Goal: Task Accomplishment & Management: Use online tool/utility

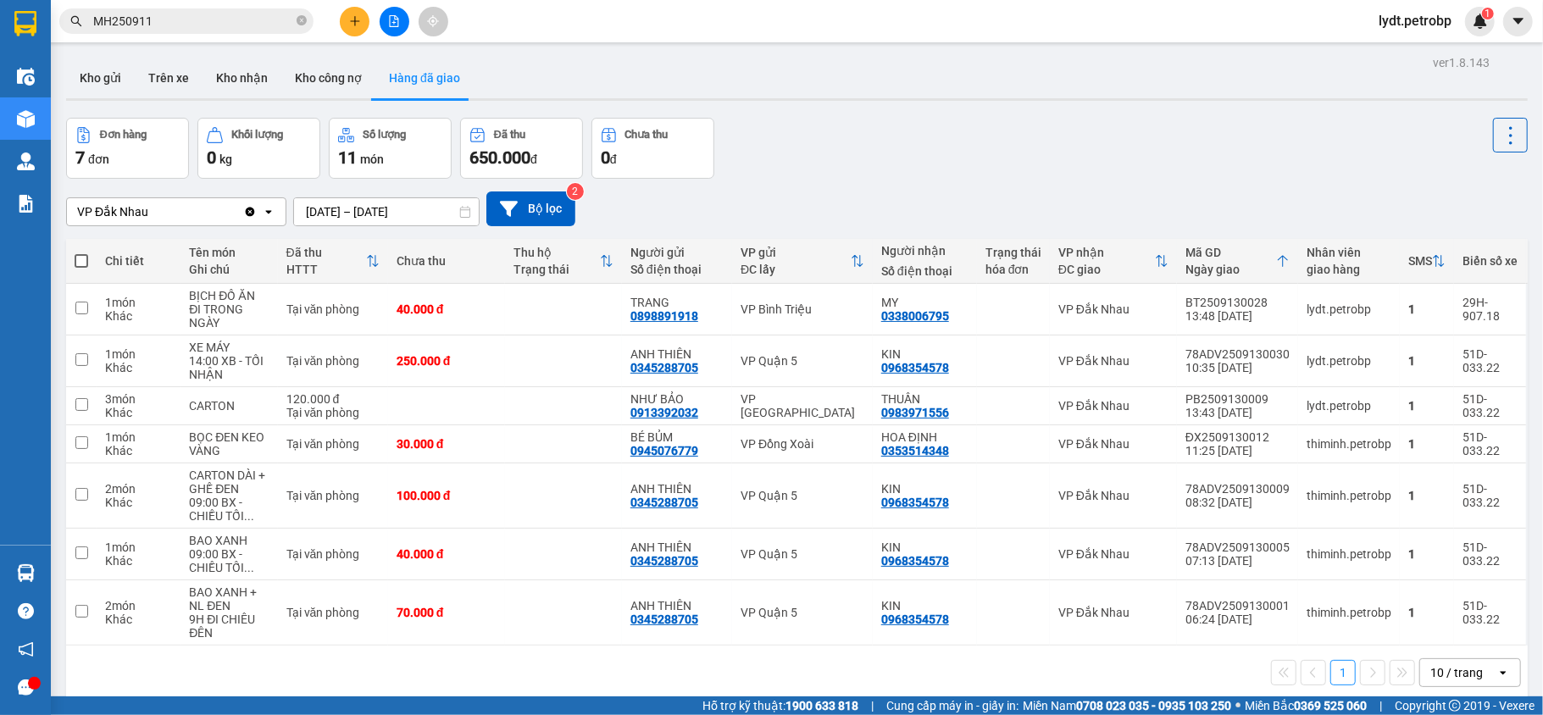
click at [259, 82] on button "Kho nhận" at bounding box center [241, 78] width 79 height 41
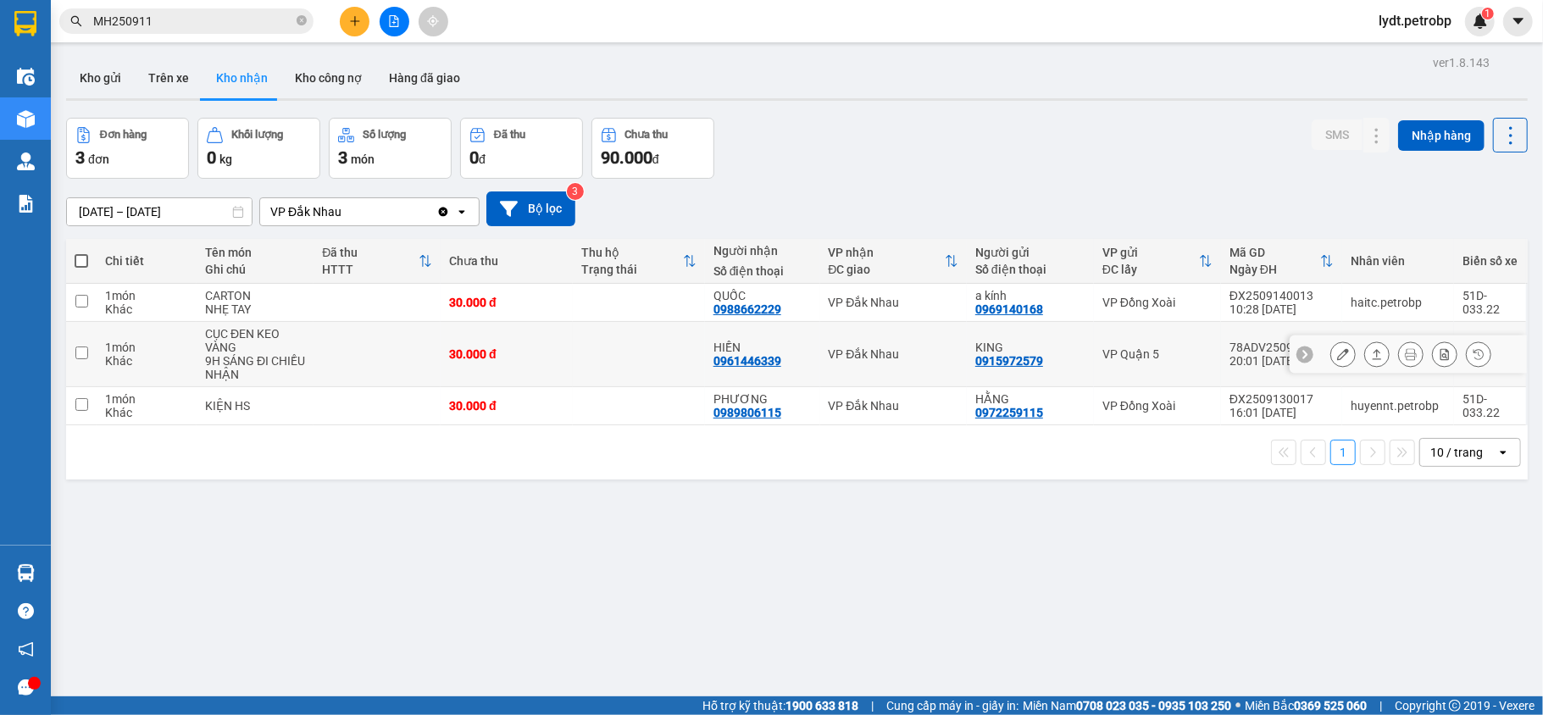
click at [1371, 357] on icon at bounding box center [1377, 354] width 12 height 12
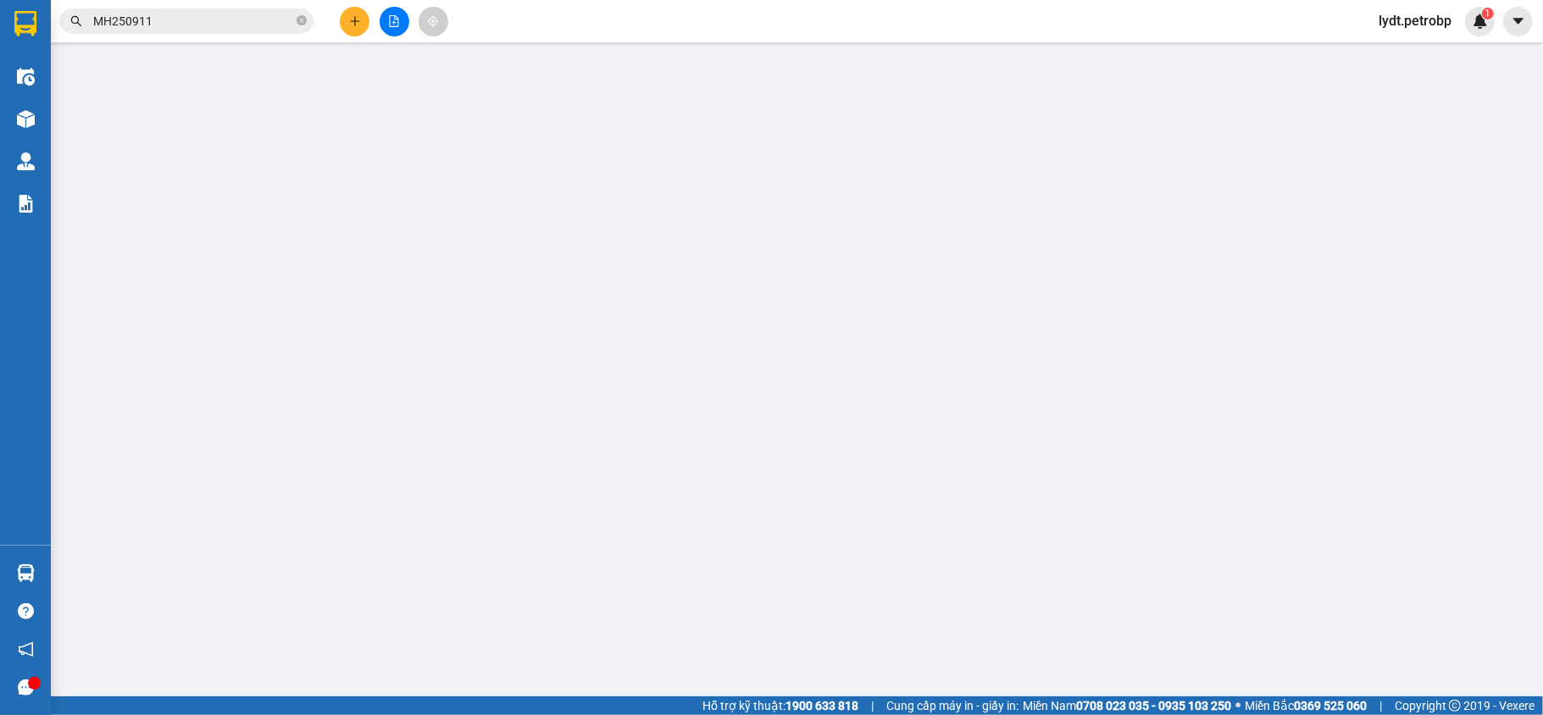
type input "0915972579"
type input "KING"
type input "0961446339"
type input "HIỀN"
type input "30.000"
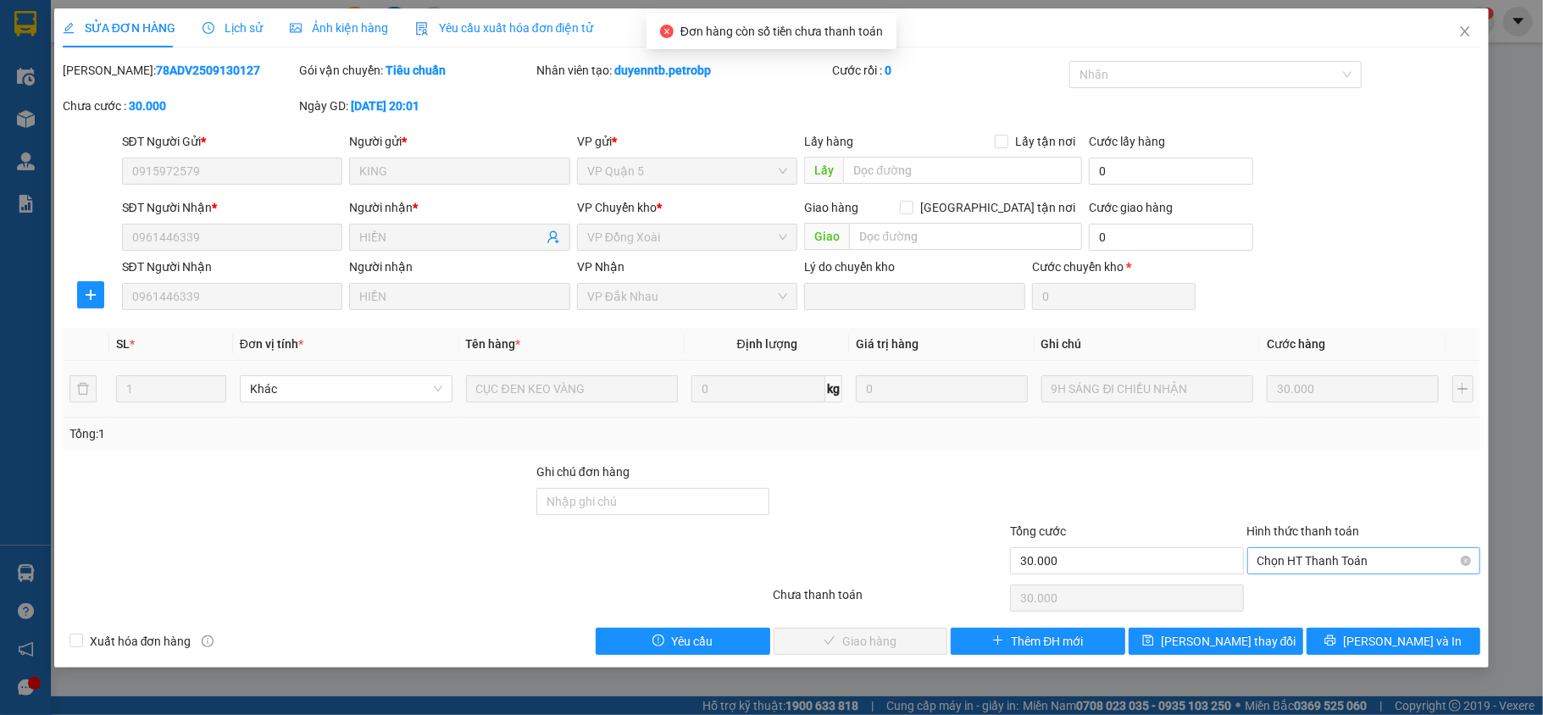
click at [1345, 557] on span "Chọn HT Thanh Toán" at bounding box center [1363, 560] width 213 height 25
click at [1264, 610] on div "Total Paid Fee 0 Total UnPaid Fee 30.000 Cash Collection Total Fee Mã ĐH: 78ADV…" at bounding box center [772, 358] width 1418 height 594
click at [1336, 563] on span "Chọn HT Thanh Toán" at bounding box center [1363, 560] width 213 height 25
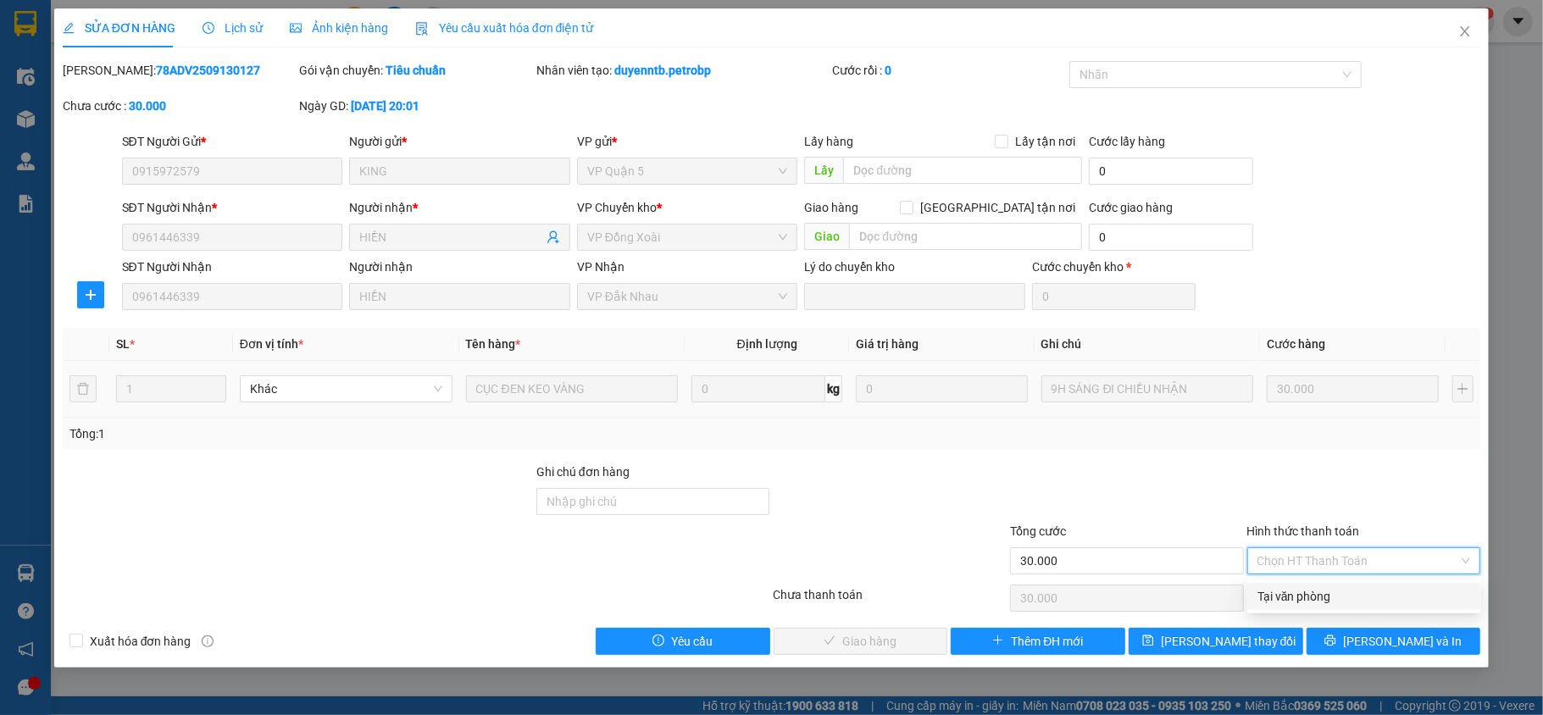
click at [1316, 587] on div "Tại văn phòng" at bounding box center [1363, 596] width 213 height 19
type input "0"
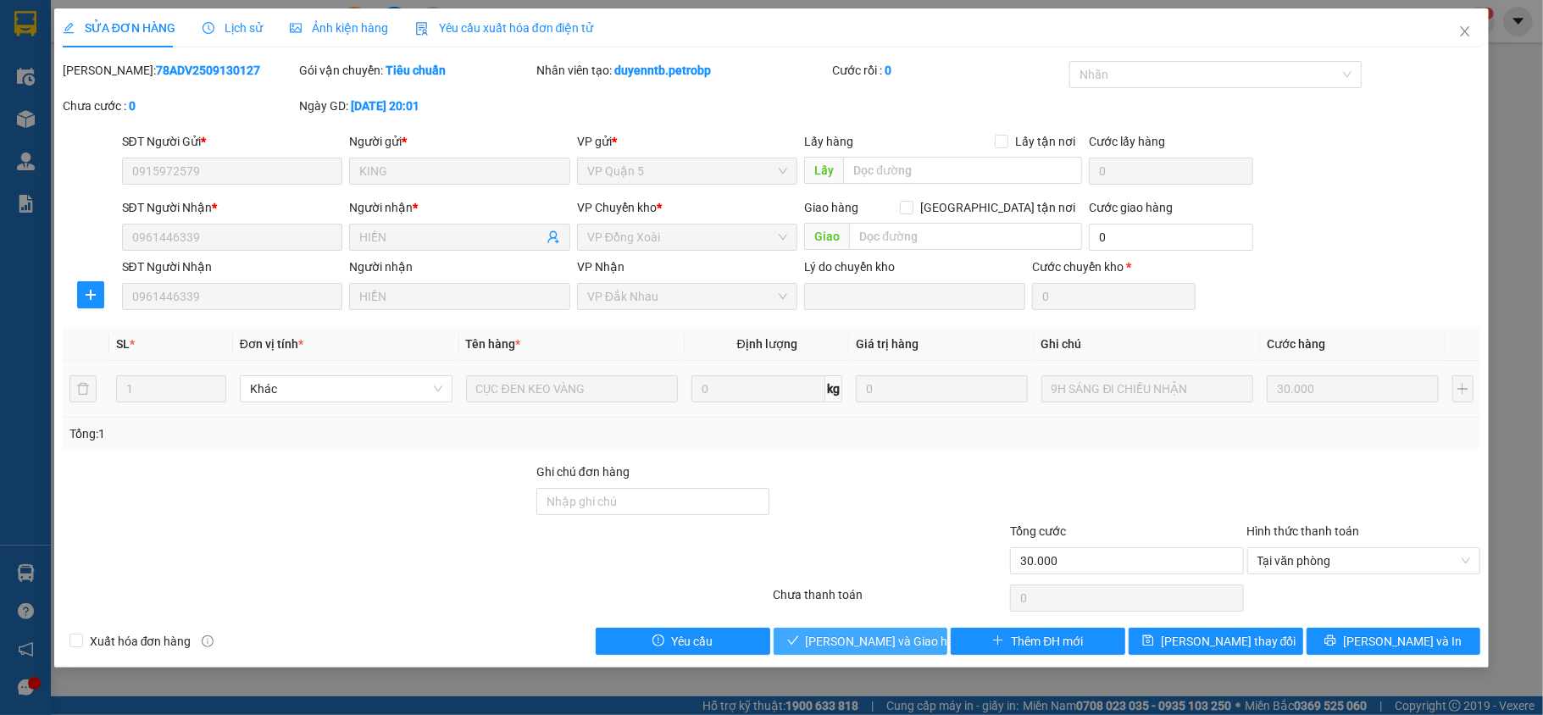
click at [913, 645] on span "Lưu và Giao hàng" at bounding box center [887, 641] width 163 height 19
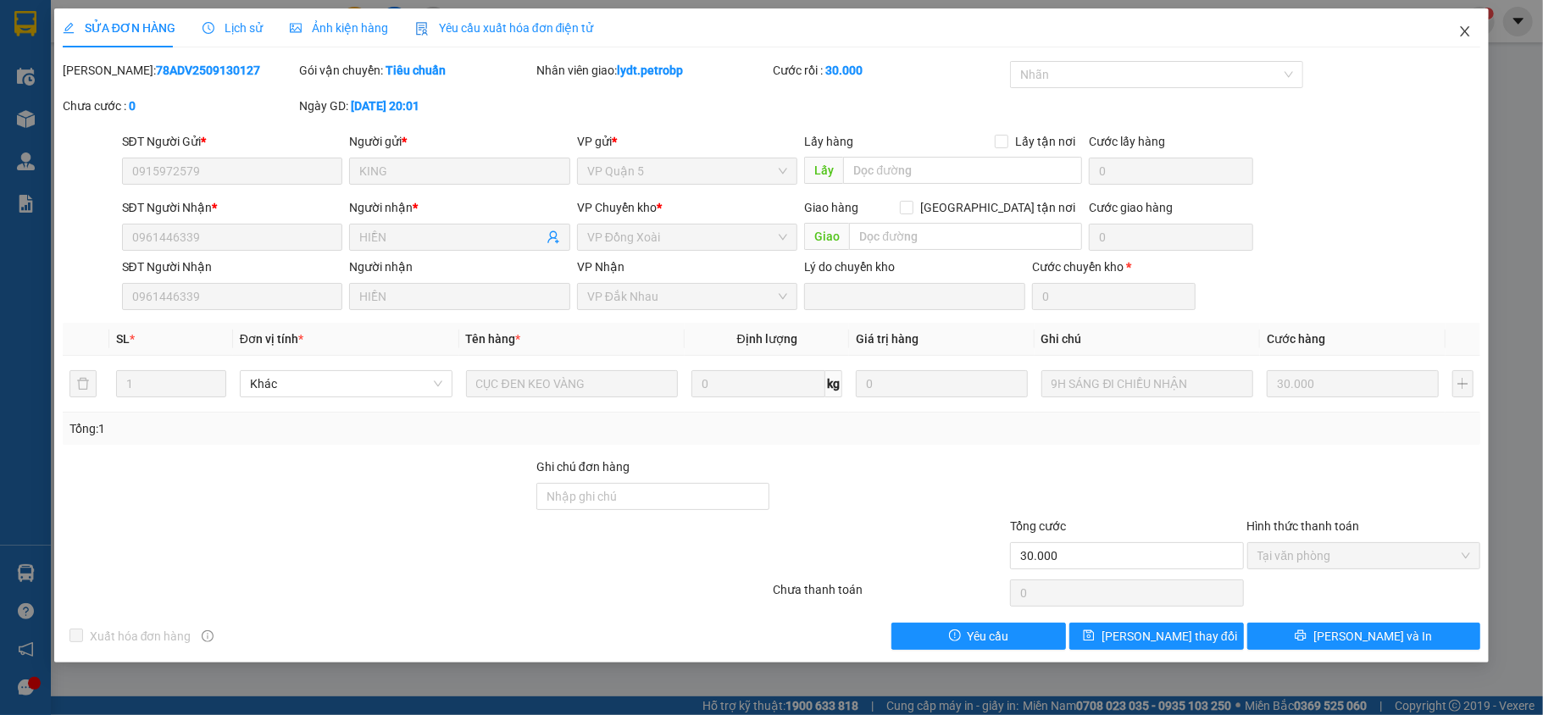
click at [1465, 14] on span "Close" at bounding box center [1464, 31] width 47 height 47
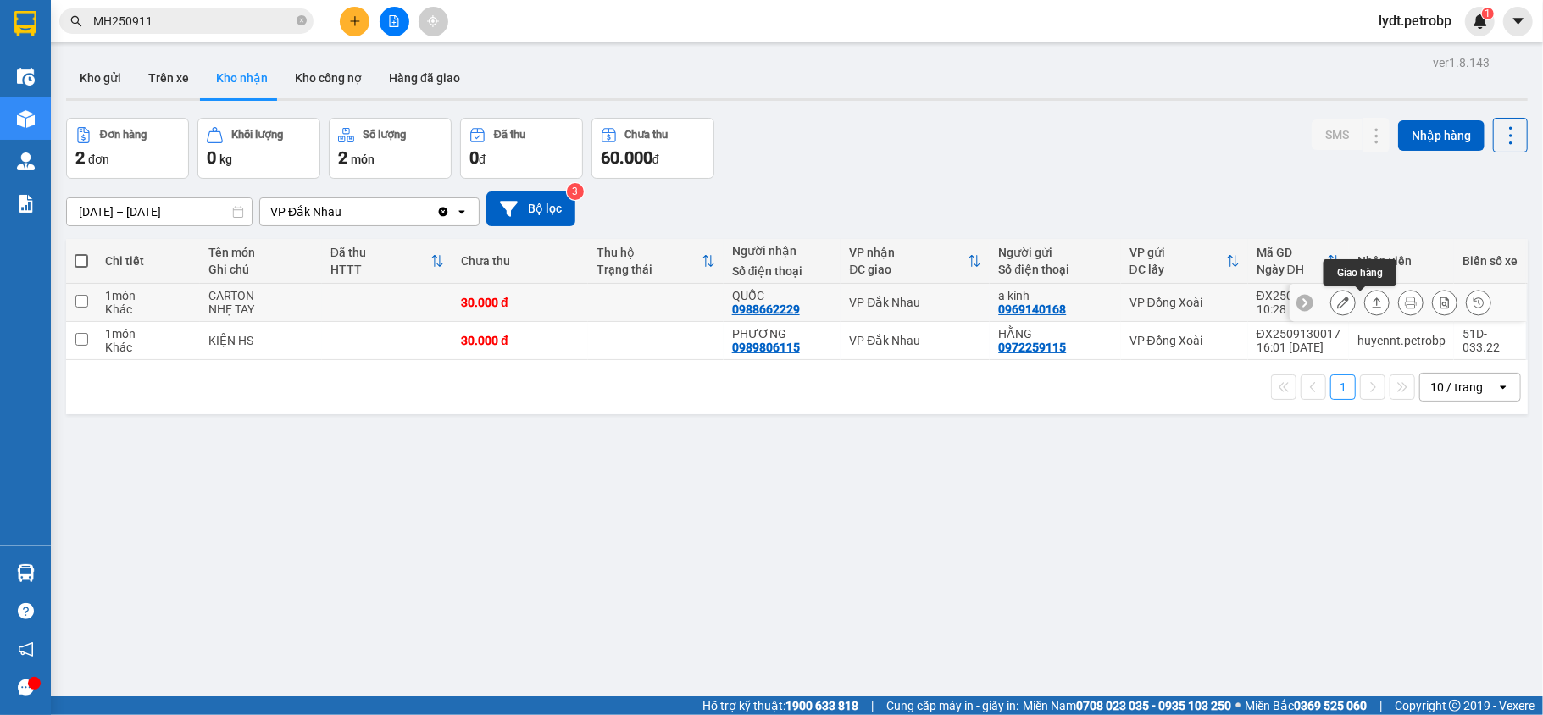
click at [1371, 306] on icon at bounding box center [1377, 302] width 12 height 12
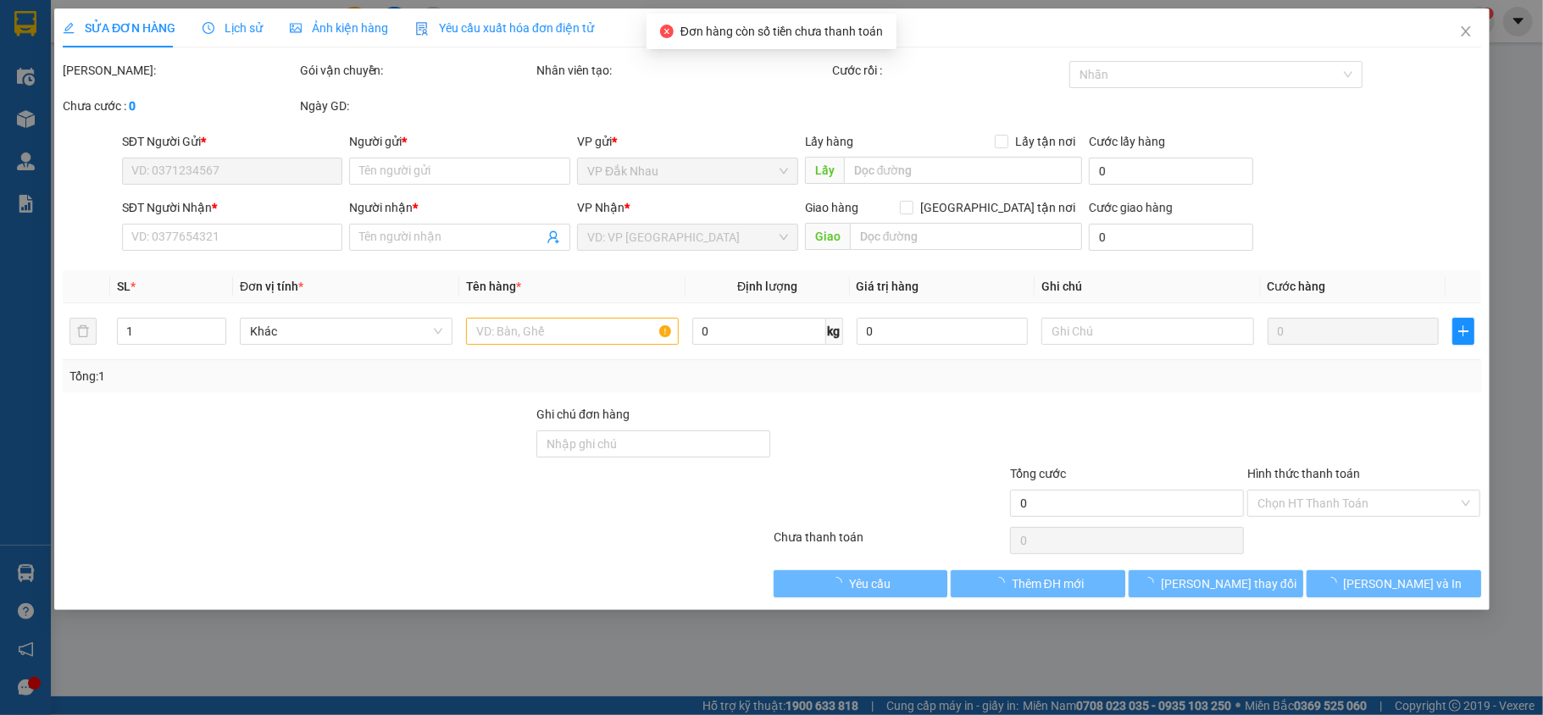
type input "0969140168"
type input "a kính"
type input "0988662229"
type input "QUỐC"
type input "30.000"
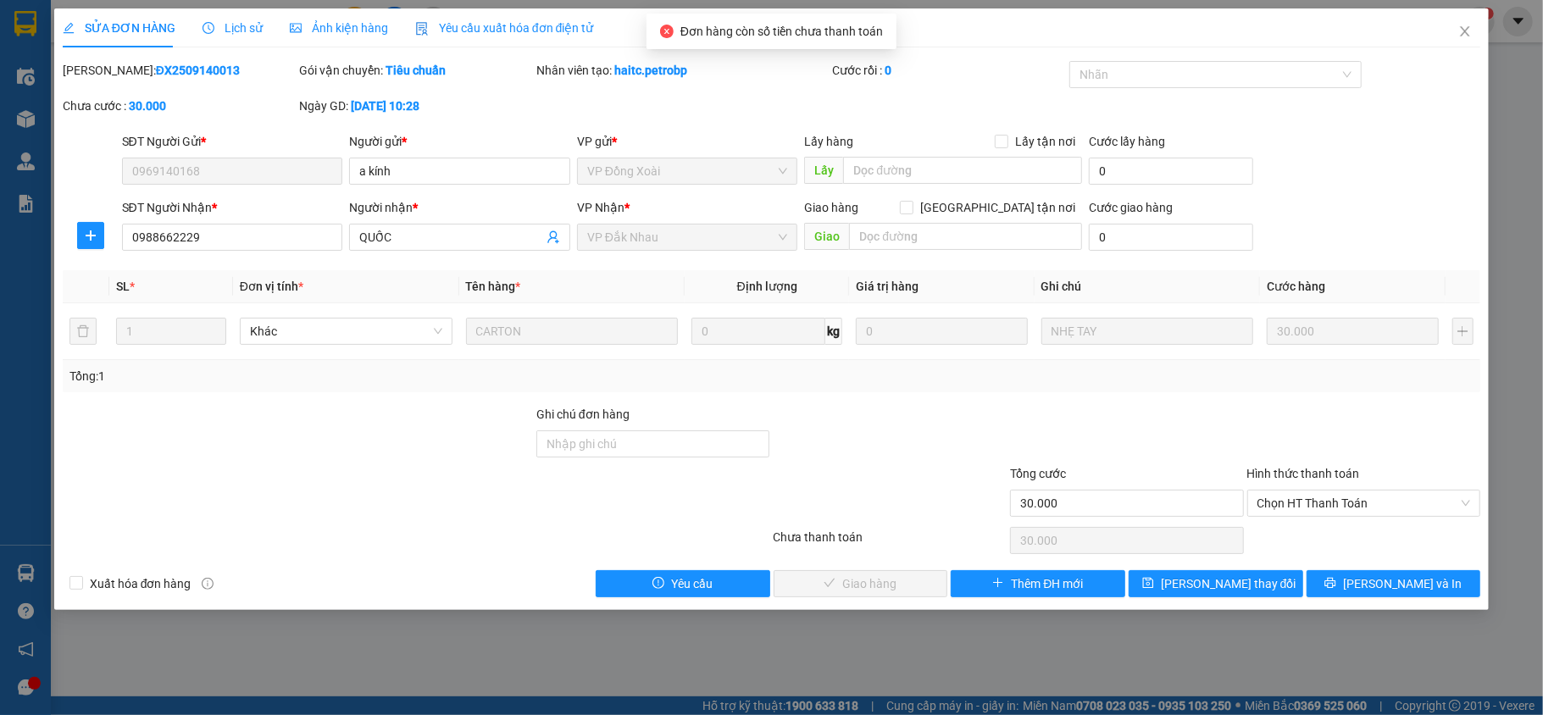
click at [1377, 519] on div "Hình thức thanh toán Chọn HT Thanh Toán" at bounding box center [1364, 493] width 234 height 59
click at [1400, 508] on span "Chọn HT Thanh Toán" at bounding box center [1363, 502] width 213 height 25
click at [1323, 552] on div "Total Paid Fee 0 Total UnPaid Fee 30.000 Cash Collection Total Fee Mã ĐH: ĐX250…" at bounding box center [772, 329] width 1418 height 536
click at [1434, 501] on span "Chọn HT Thanh Toán" at bounding box center [1363, 502] width 213 height 25
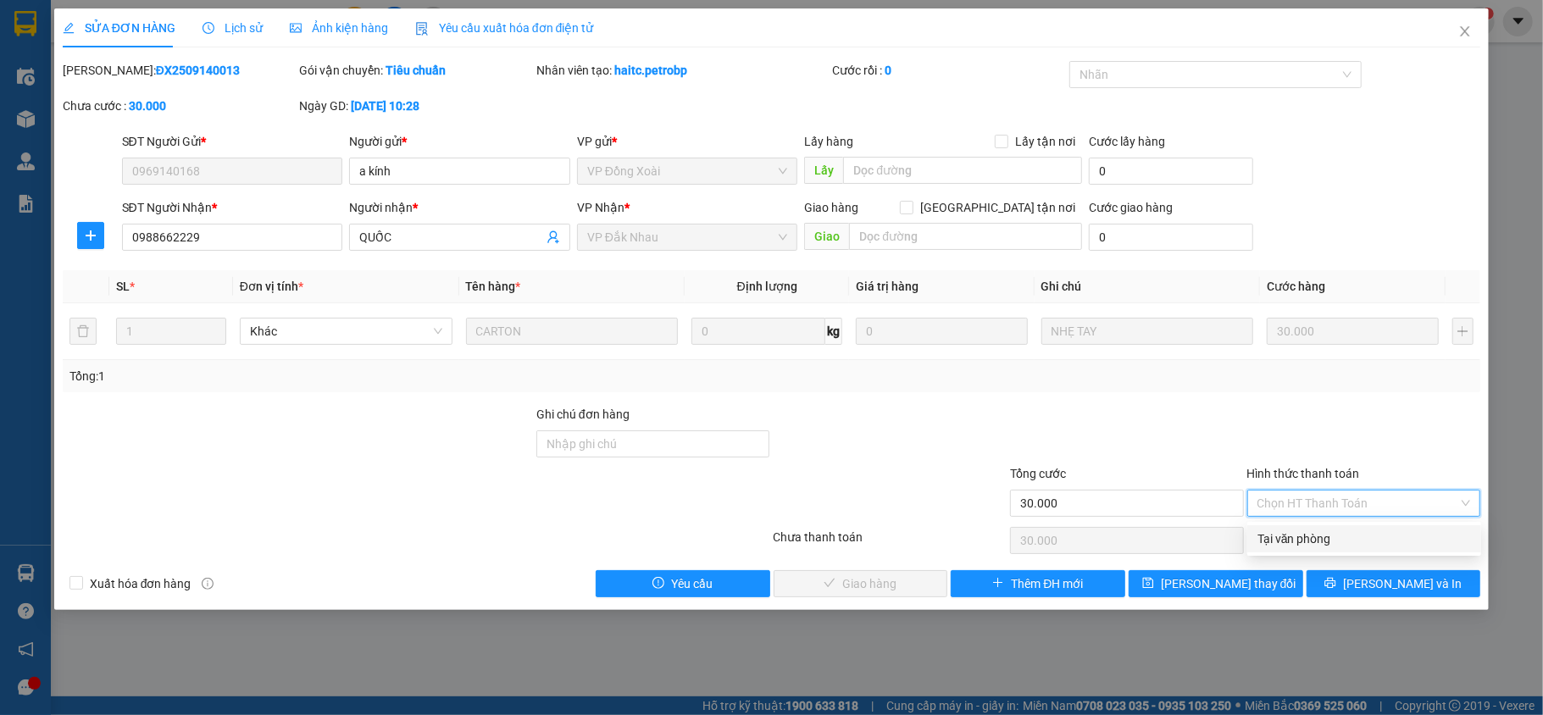
drag, startPoint x: 1355, startPoint y: 526, endPoint x: 1345, endPoint y: 537, distance: 15.0
click at [1353, 534] on div "Tại văn phòng" at bounding box center [1364, 538] width 234 height 27
type input "0"
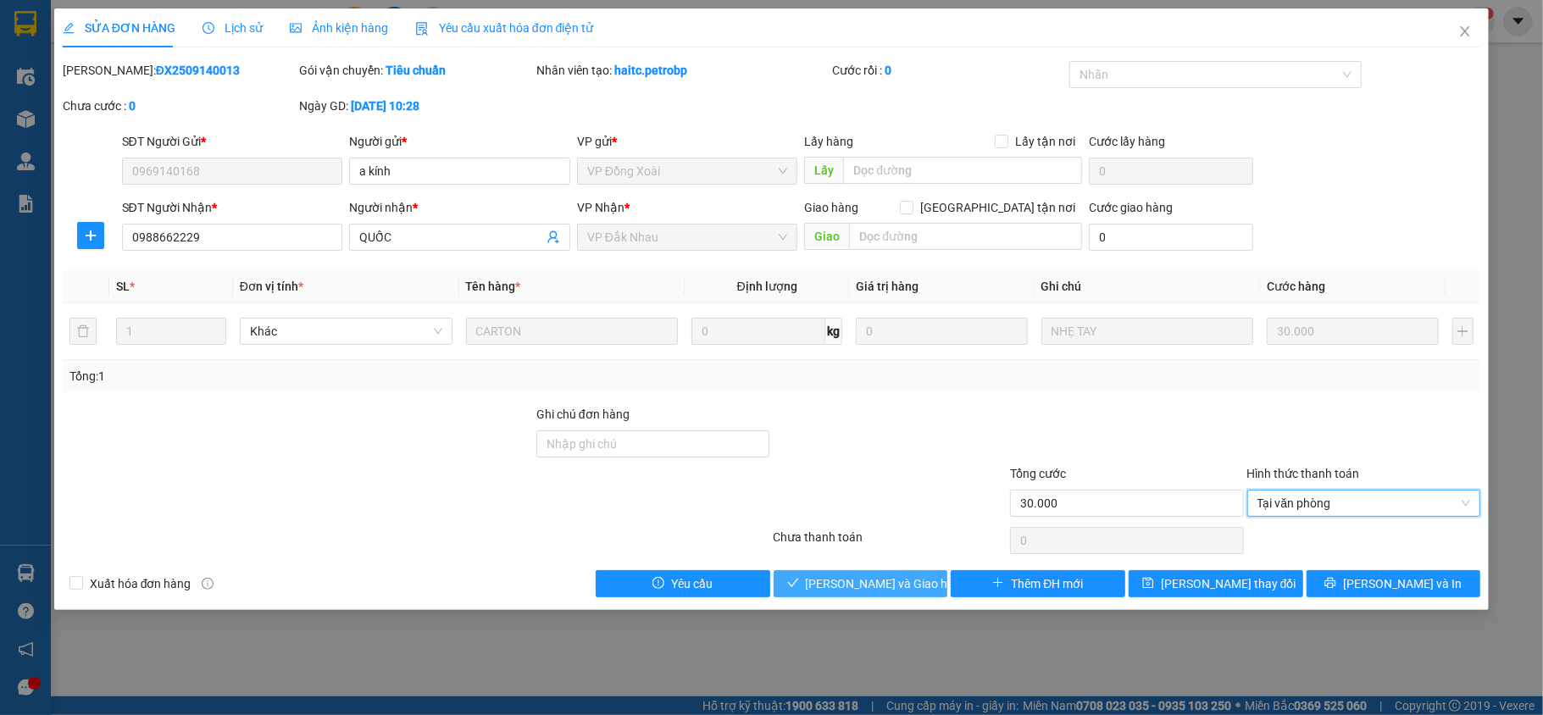
click at [902, 584] on span "Lưu và Giao hàng" at bounding box center [887, 583] width 163 height 19
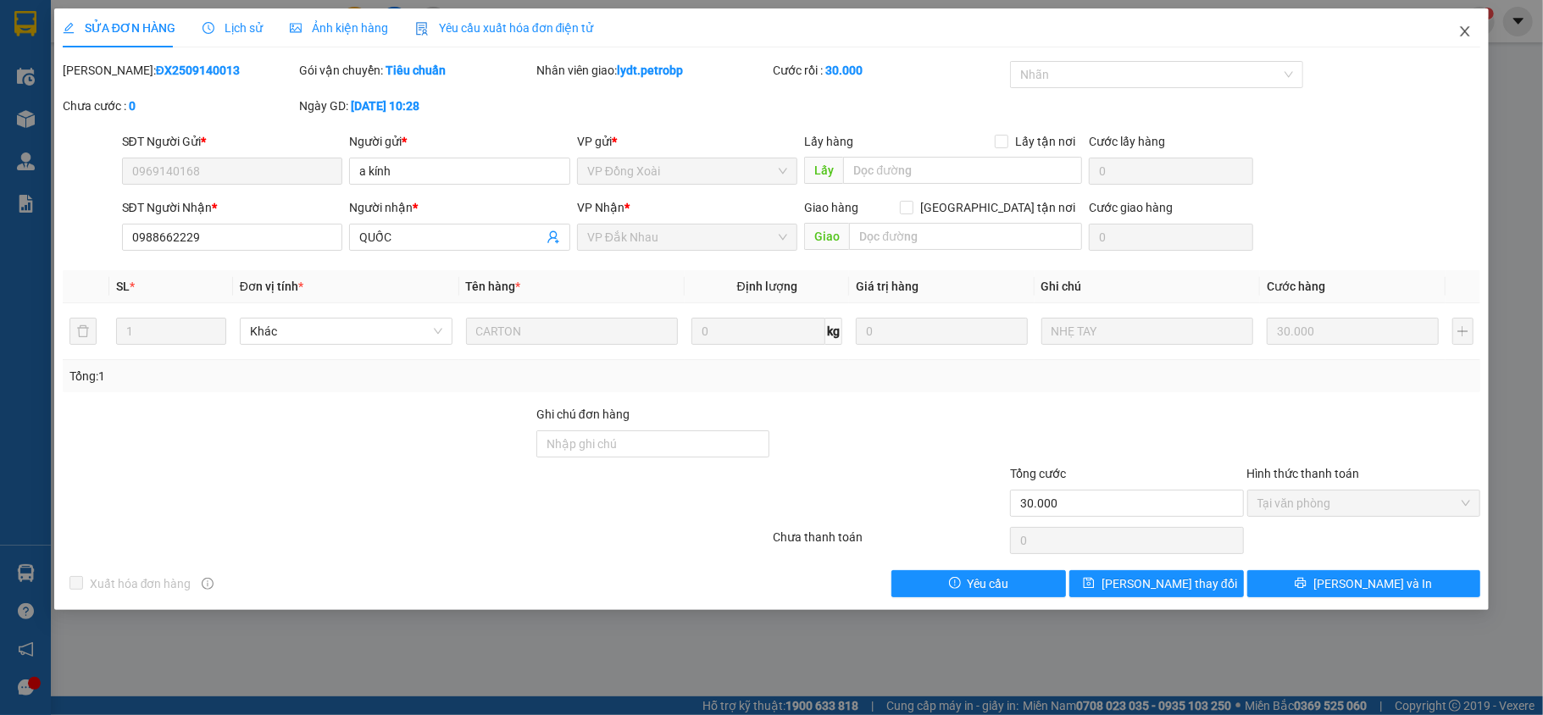
click at [1451, 25] on span "Close" at bounding box center [1464, 31] width 47 height 47
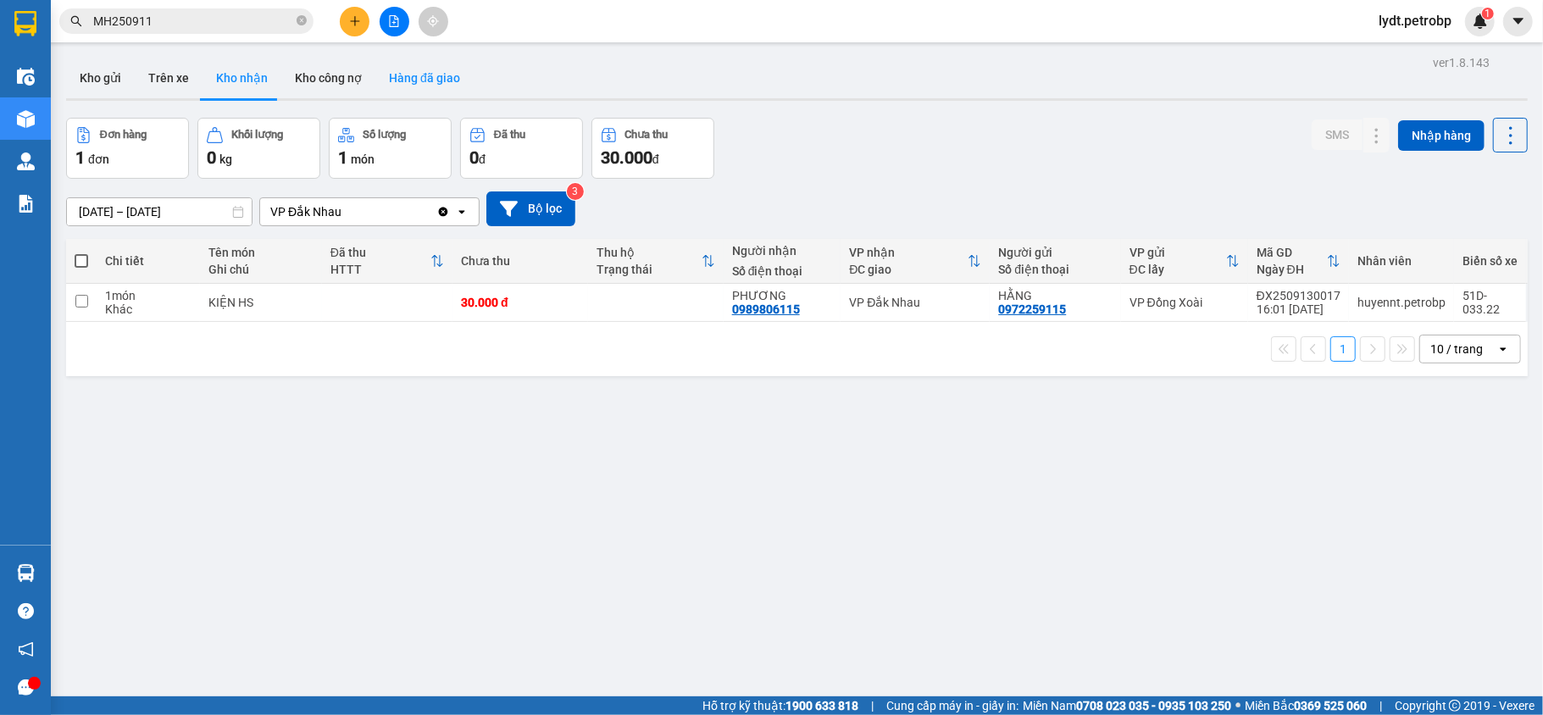
click at [405, 69] on button "Hàng đã giao" at bounding box center [424, 78] width 98 height 41
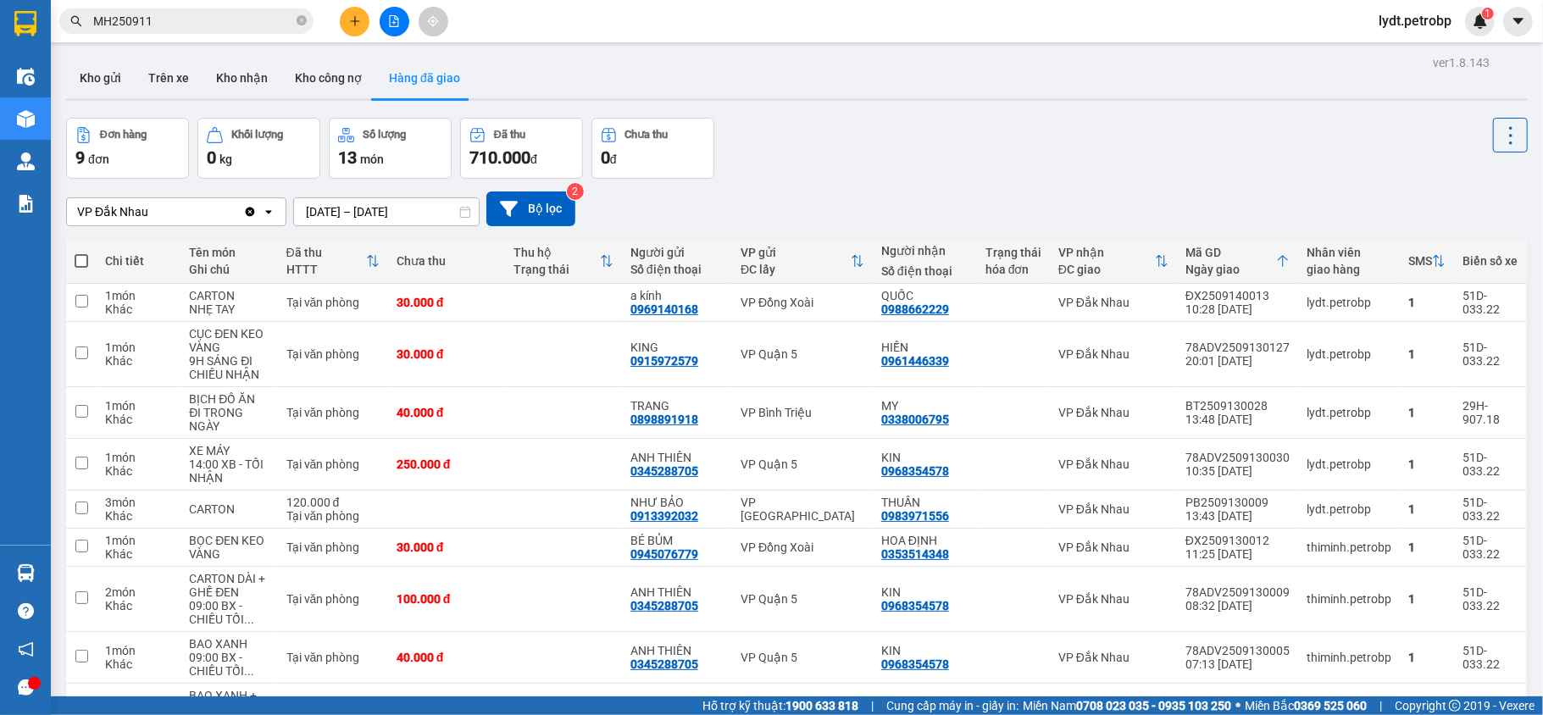
click at [869, 170] on div "Đơn hàng 9 đơn Khối lượng 0 kg Số lượng 13 món Đã thu 710.000 đ Chưa thu 0 đ" at bounding box center [796, 148] width 1461 height 61
click at [239, 88] on button "Kho nhận" at bounding box center [241, 78] width 79 height 41
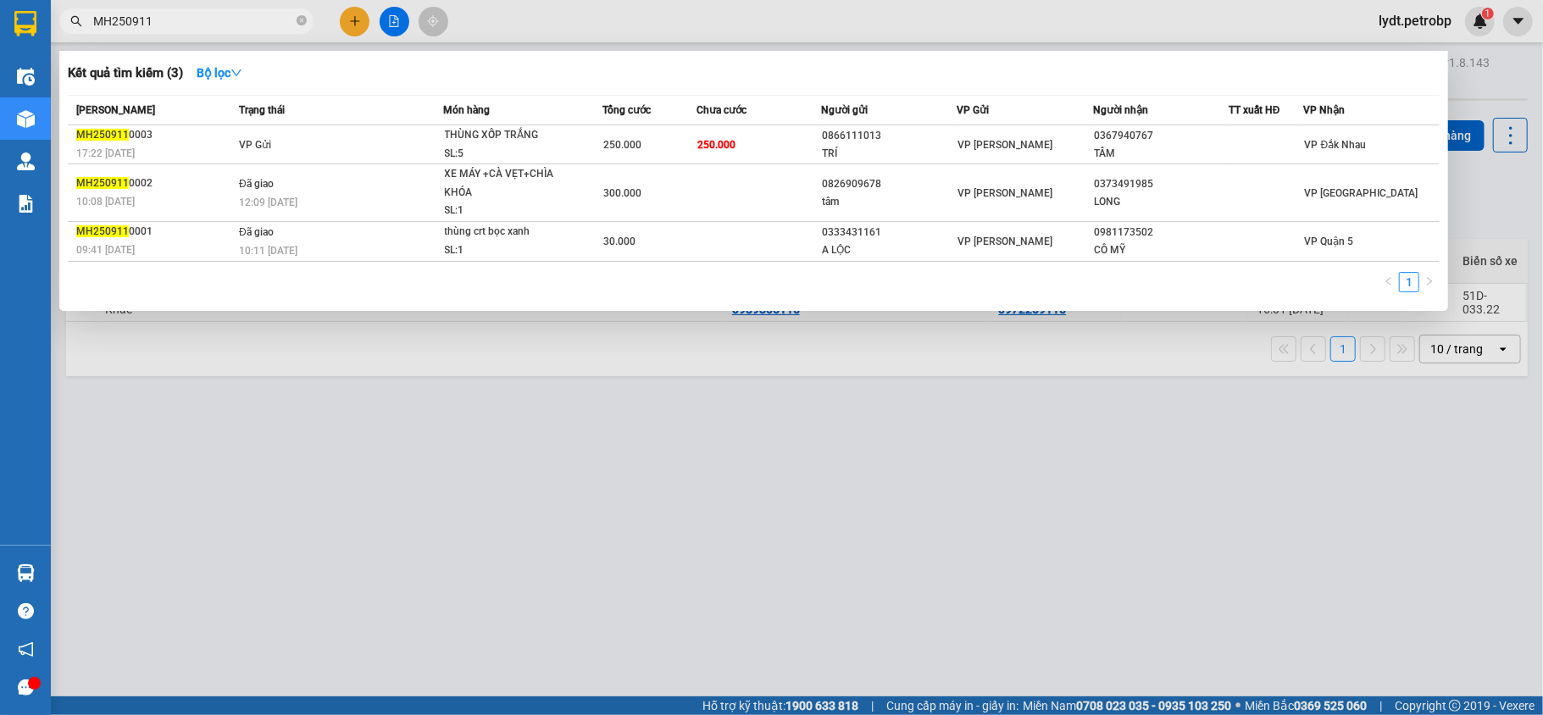
click at [268, 21] on input "MH250911" at bounding box center [193, 21] width 200 height 19
click at [298, 17] on icon "close-circle" at bounding box center [301, 20] width 10 height 10
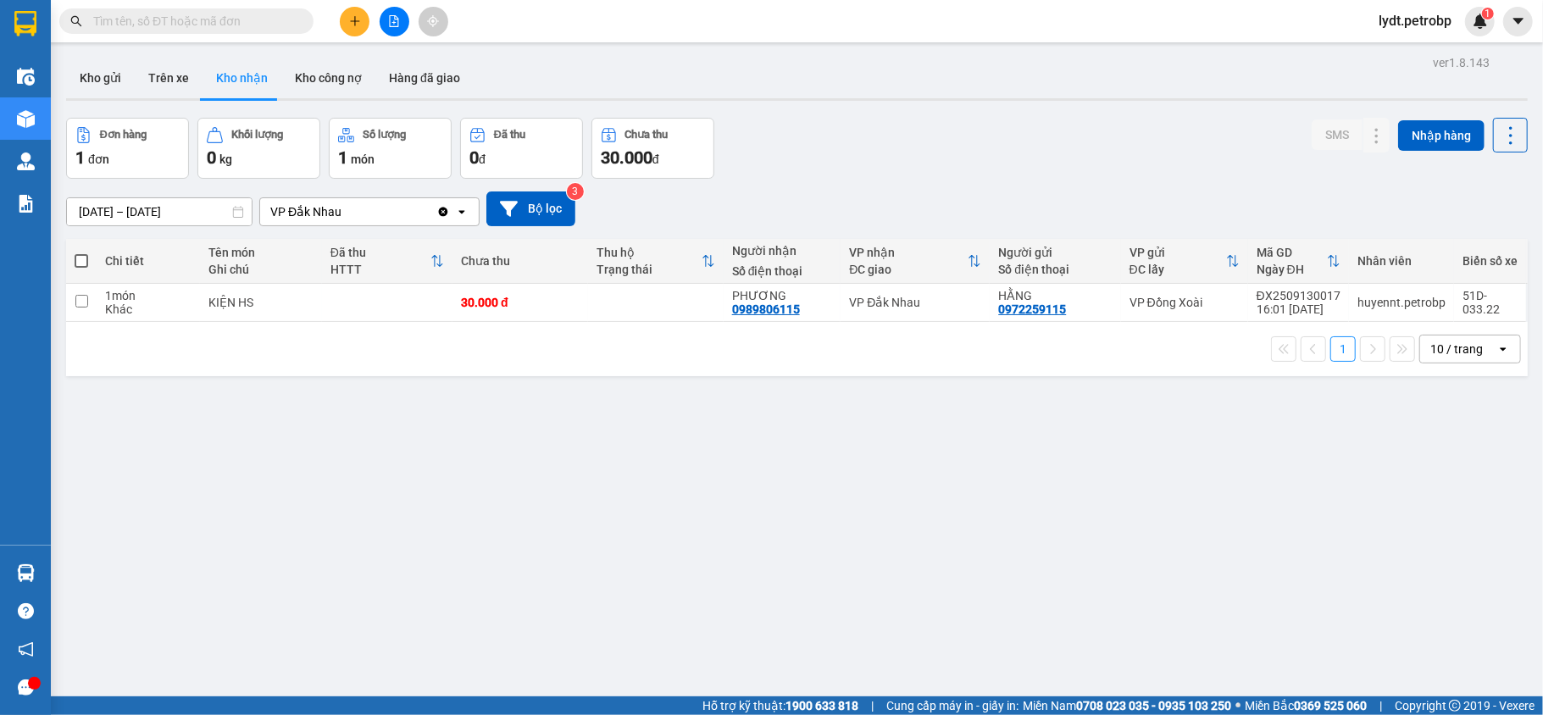
click at [239, 18] on input "text" at bounding box center [193, 21] width 200 height 19
paste input "ĐN2509070003"
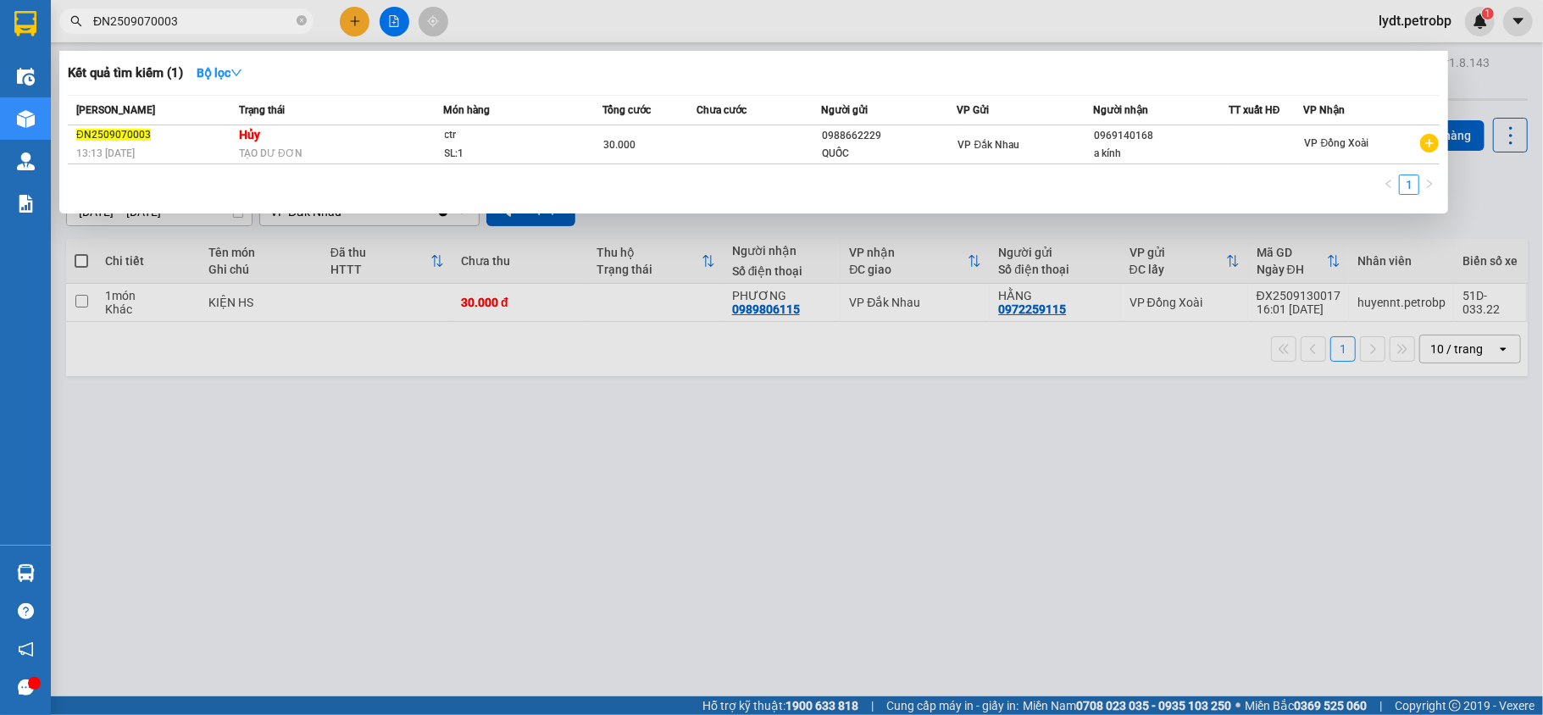
type input "ĐN2509070003"
drag, startPoint x: 457, startPoint y: 542, endPoint x: 319, endPoint y: 308, distance: 272.0
click at [456, 543] on div at bounding box center [771, 357] width 1543 height 715
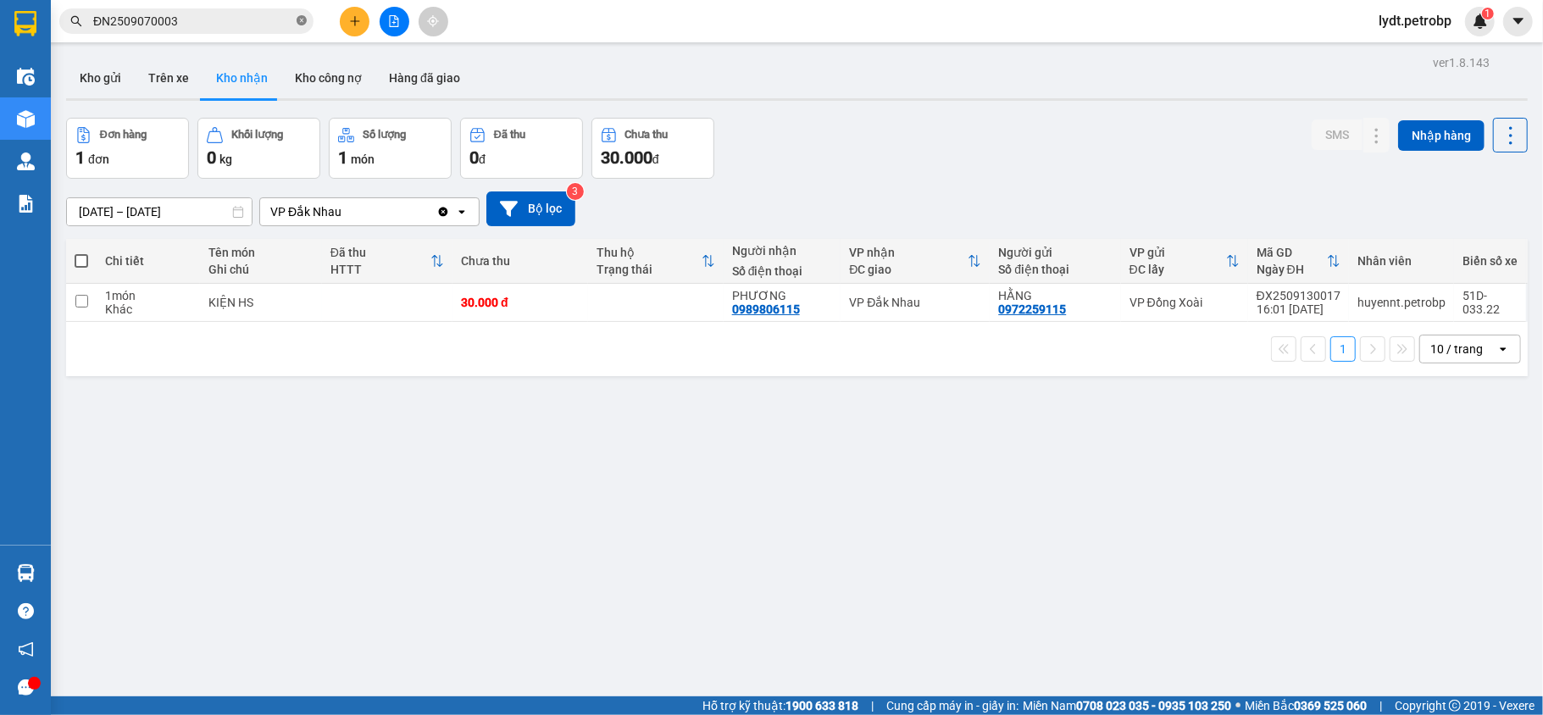
click at [296, 19] on icon "close-circle" at bounding box center [301, 20] width 10 height 10
click at [227, 18] on input "text" at bounding box center [193, 21] width 200 height 19
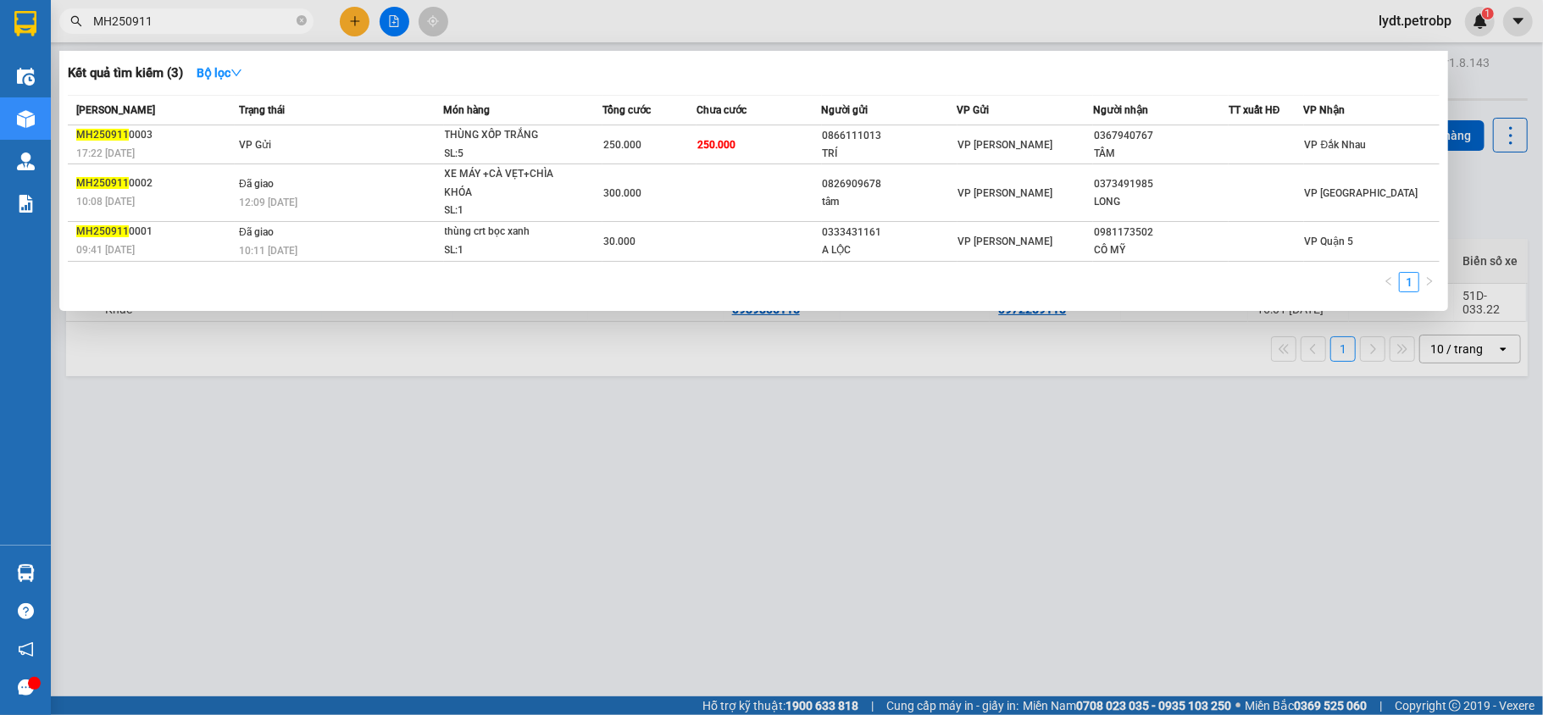
type input "MH250911"
click at [402, 451] on div at bounding box center [771, 357] width 1543 height 715
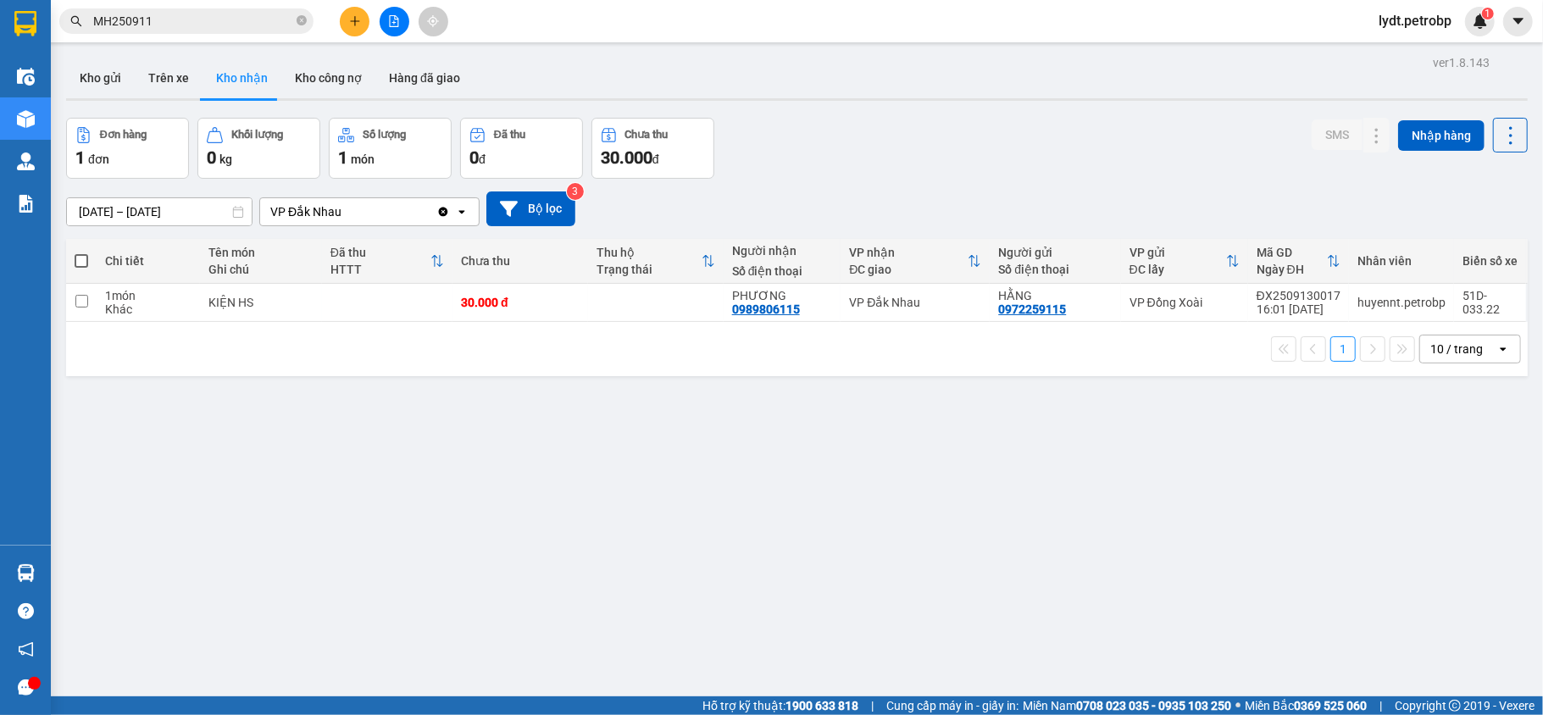
click at [204, 7] on div "Kết quả tìm kiếm ( 3 ) Bộ lọc Mã ĐH Trạng thái Món hàng Tổng cước Chưa cước Ngư…" at bounding box center [165, 22] width 330 height 30
click at [187, 15] on input "MH250911" at bounding box center [193, 21] width 200 height 19
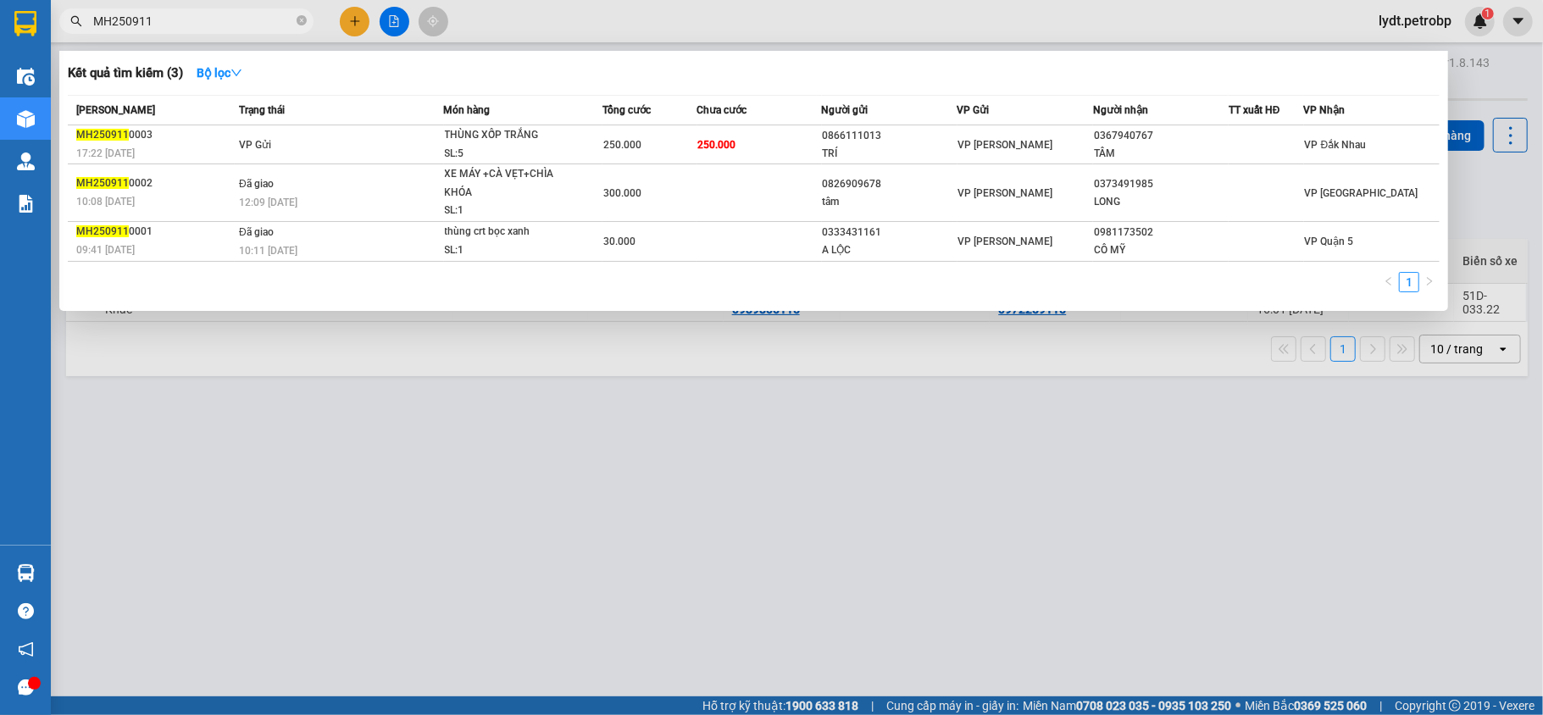
click at [742, 556] on div at bounding box center [771, 357] width 1543 height 715
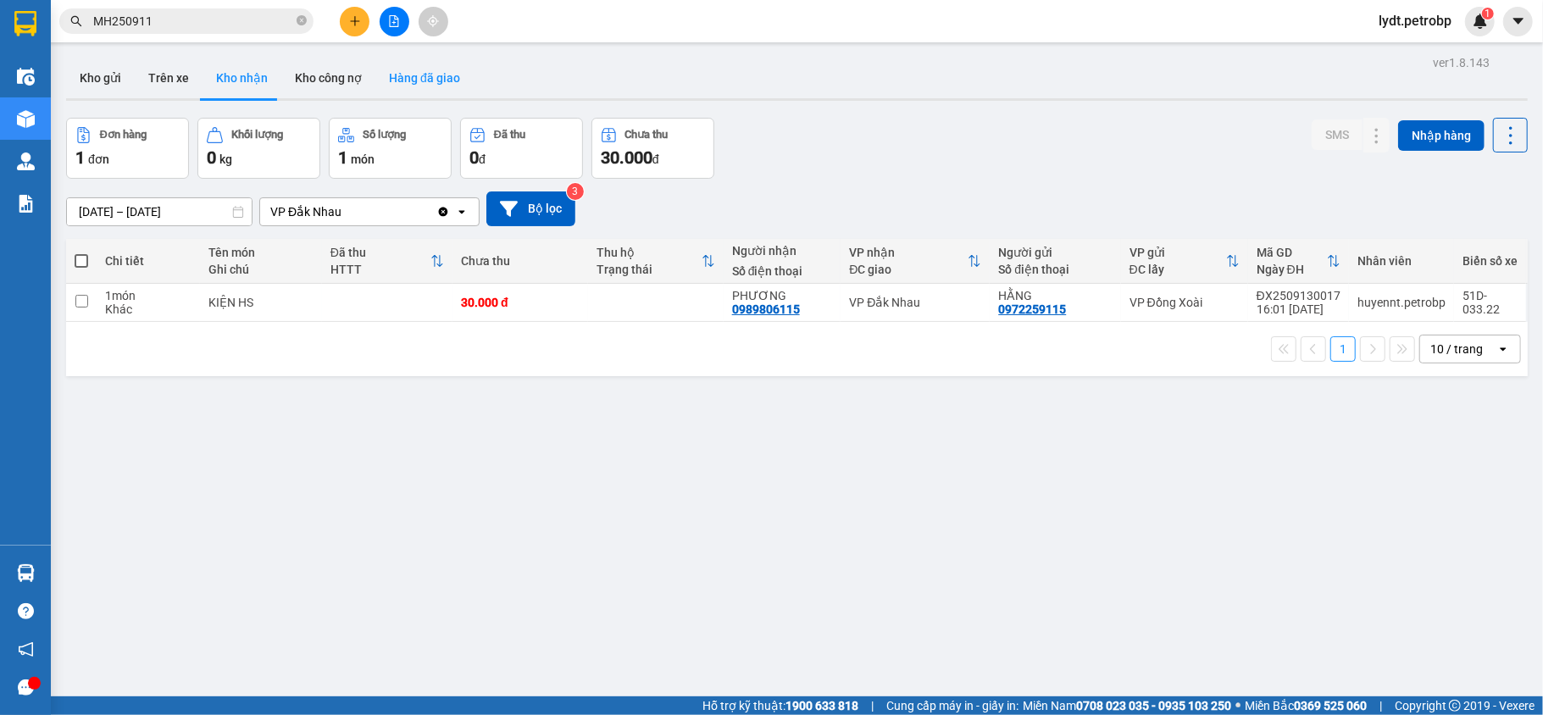
click at [445, 81] on button "Hàng đã giao" at bounding box center [424, 78] width 98 height 41
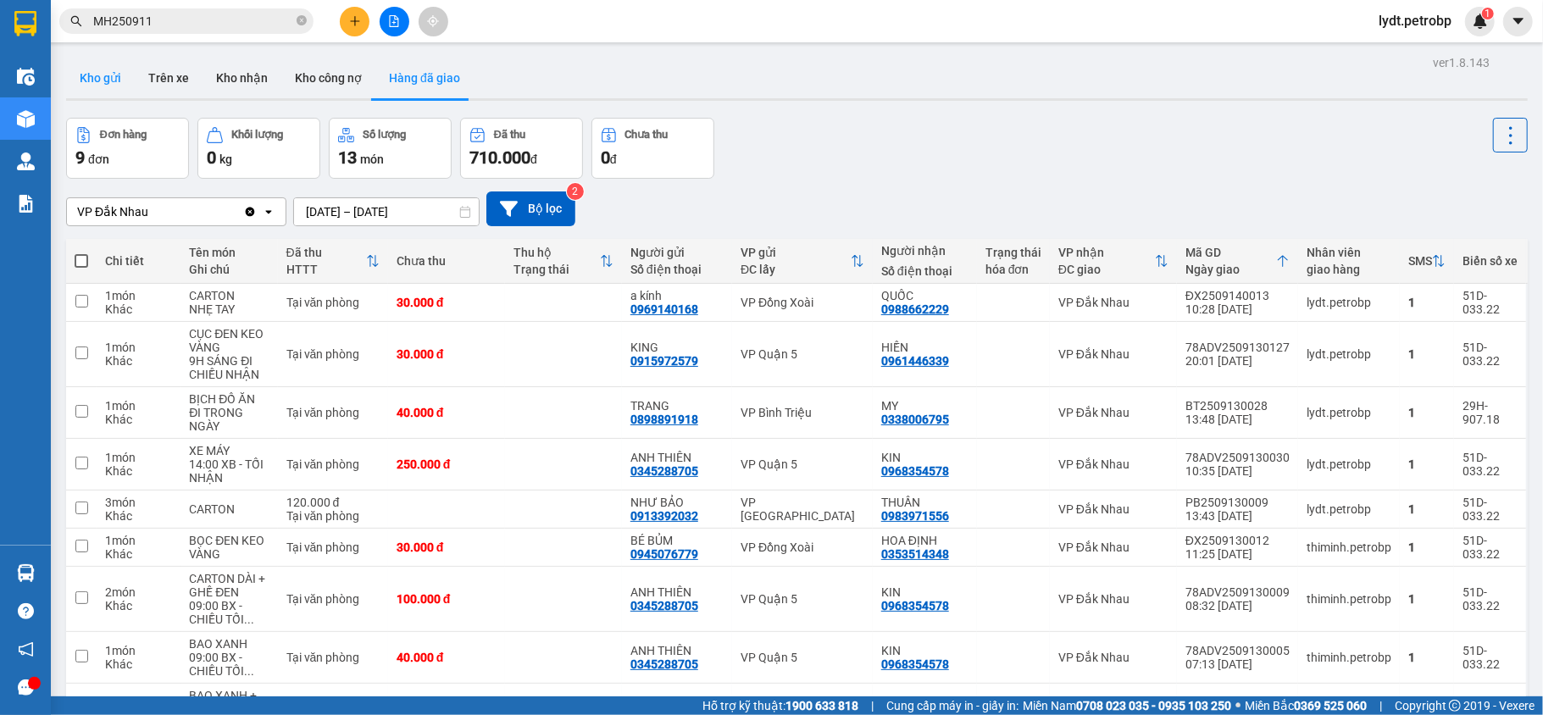
click at [115, 83] on button "Kho gửi" at bounding box center [100, 78] width 69 height 41
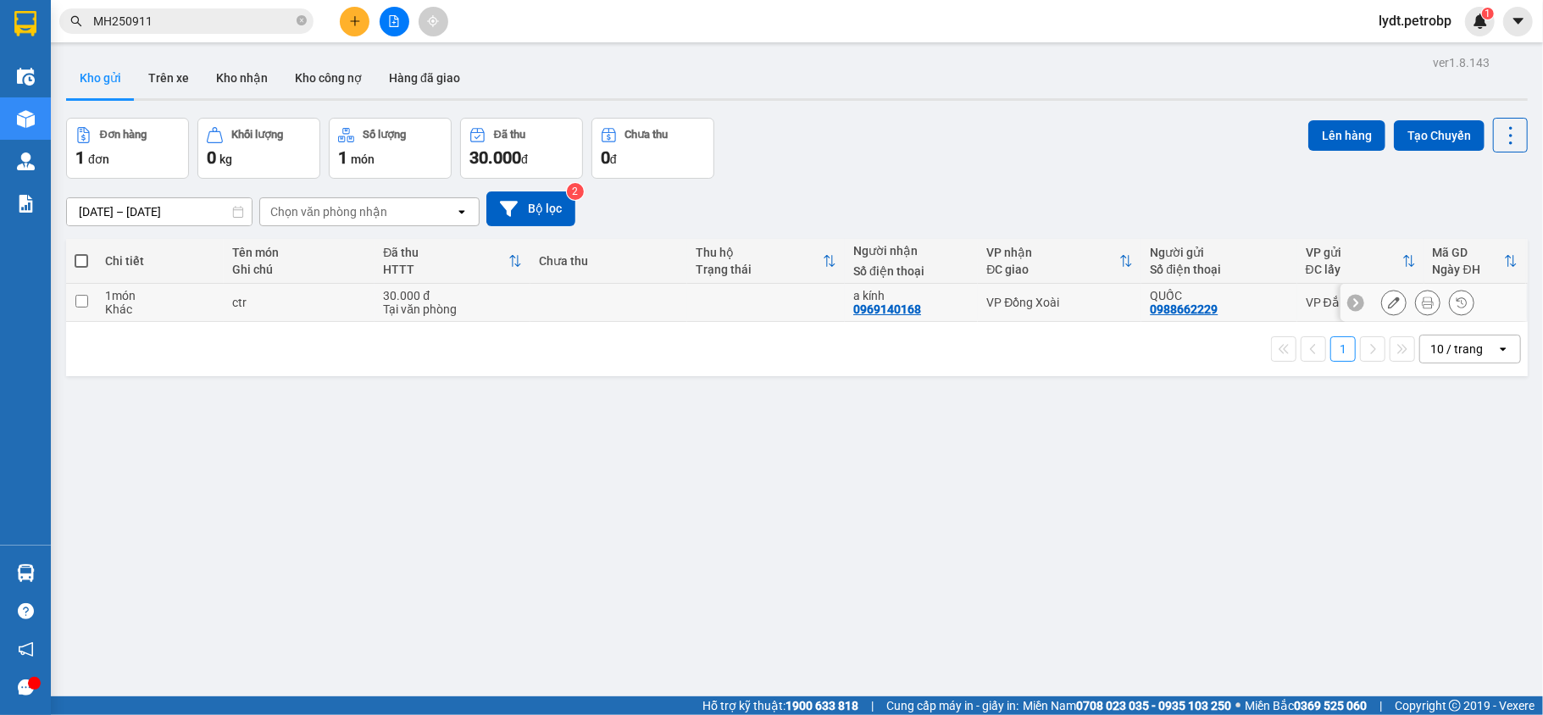
click at [78, 313] on td at bounding box center [81, 303] width 30 height 38
checkbox input "true"
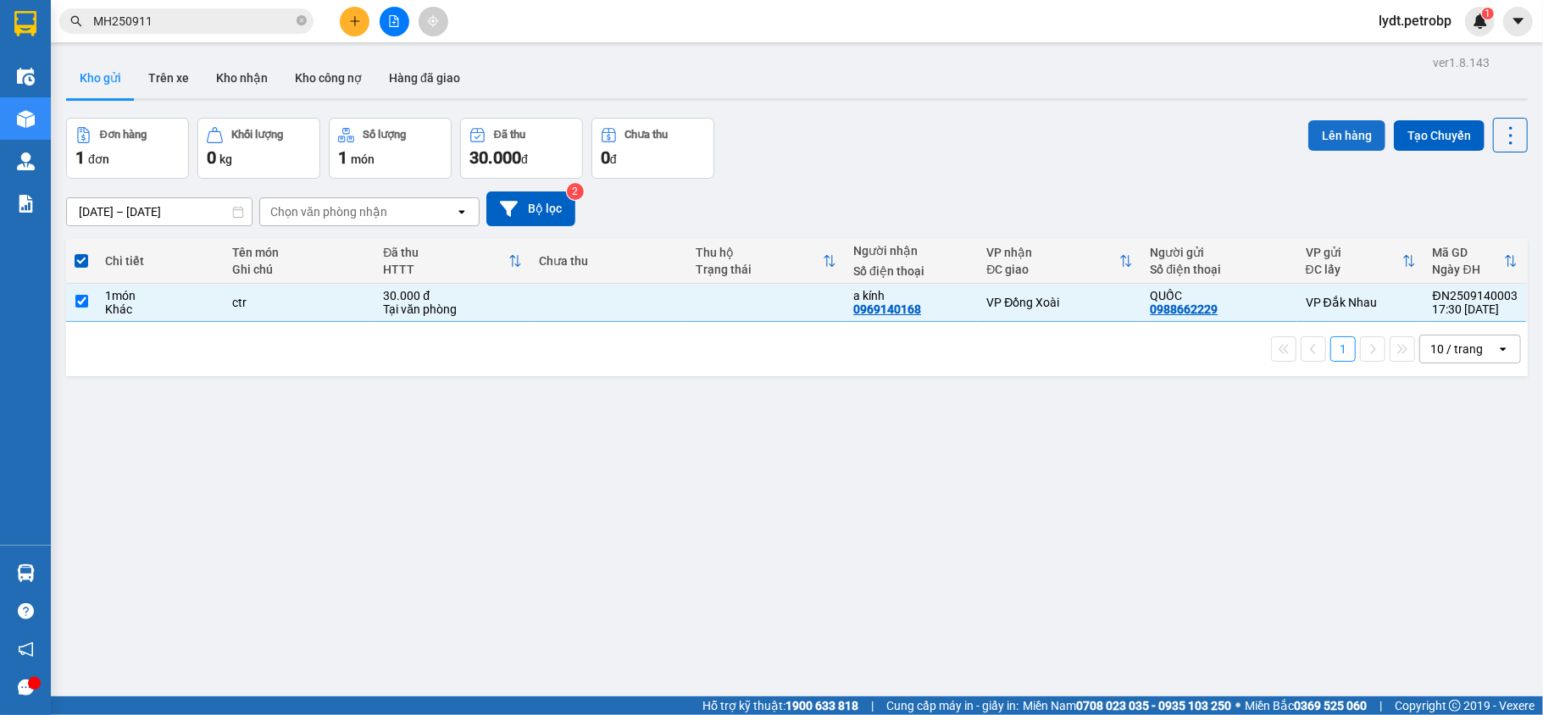
click at [1308, 149] on button "Lên hàng" at bounding box center [1346, 135] width 77 height 30
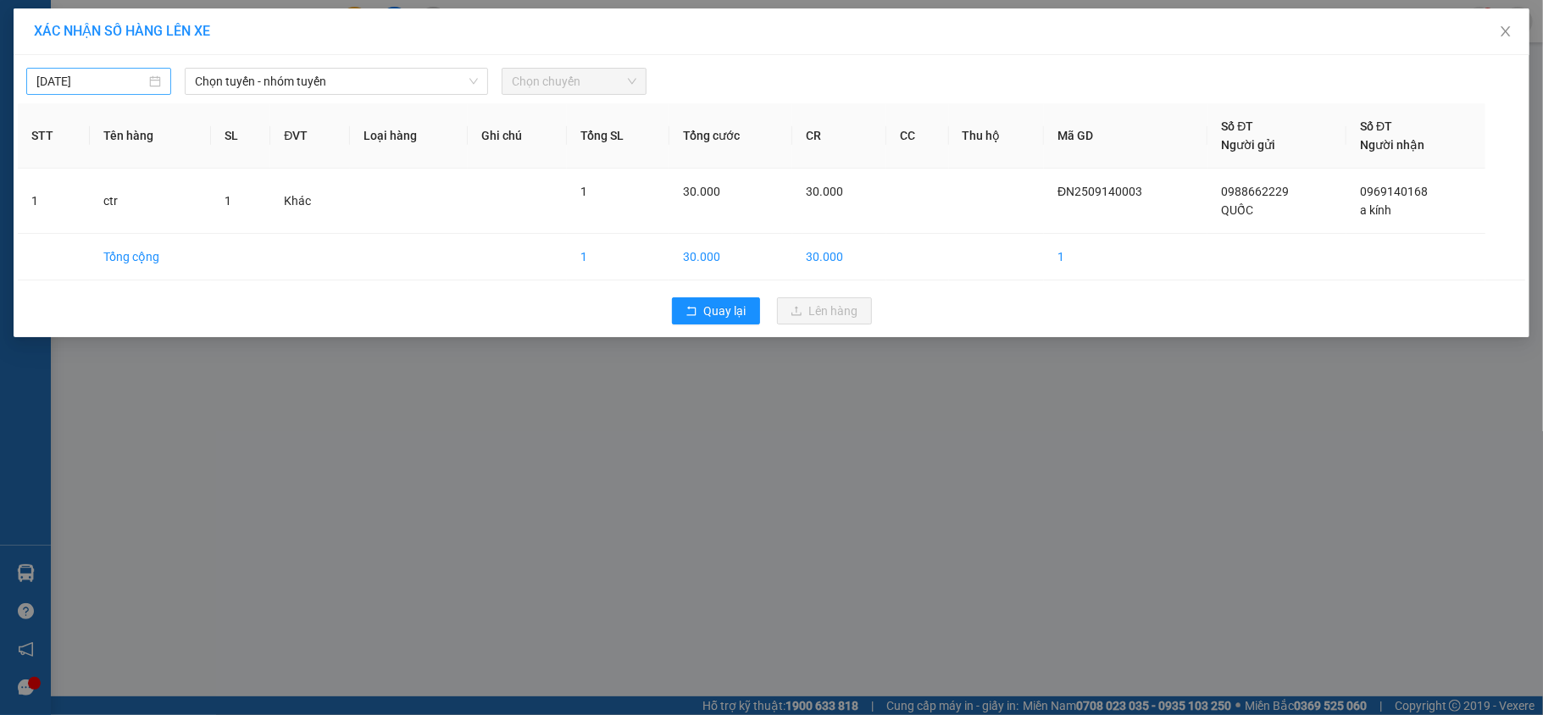
click at [136, 81] on input "15/09/2025" at bounding box center [90, 81] width 109 height 19
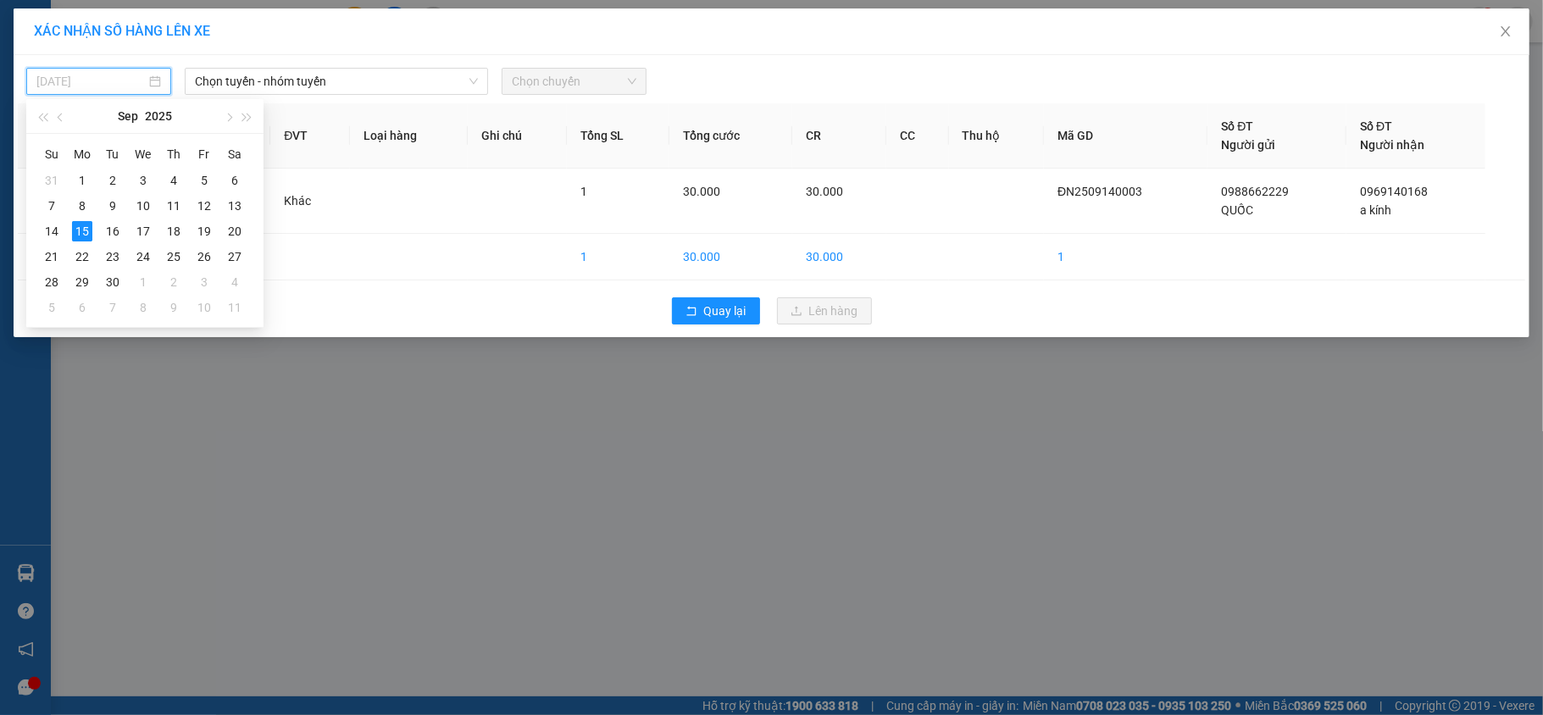
type input "15/09/2025"
click at [78, 231] on div "15" at bounding box center [82, 231] width 20 height 20
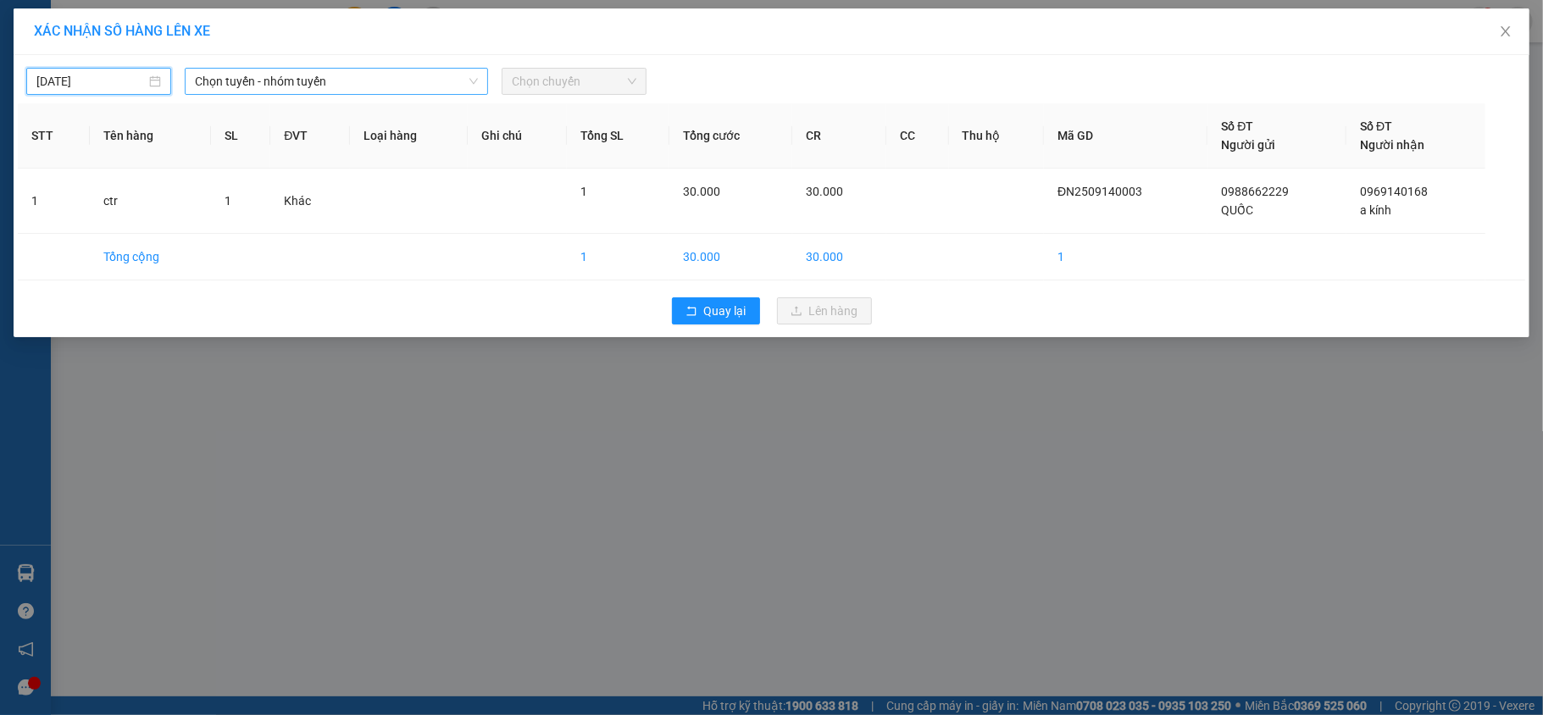
click at [393, 75] on span "Chọn tuyến - nhóm tuyến" at bounding box center [336, 81] width 283 height 25
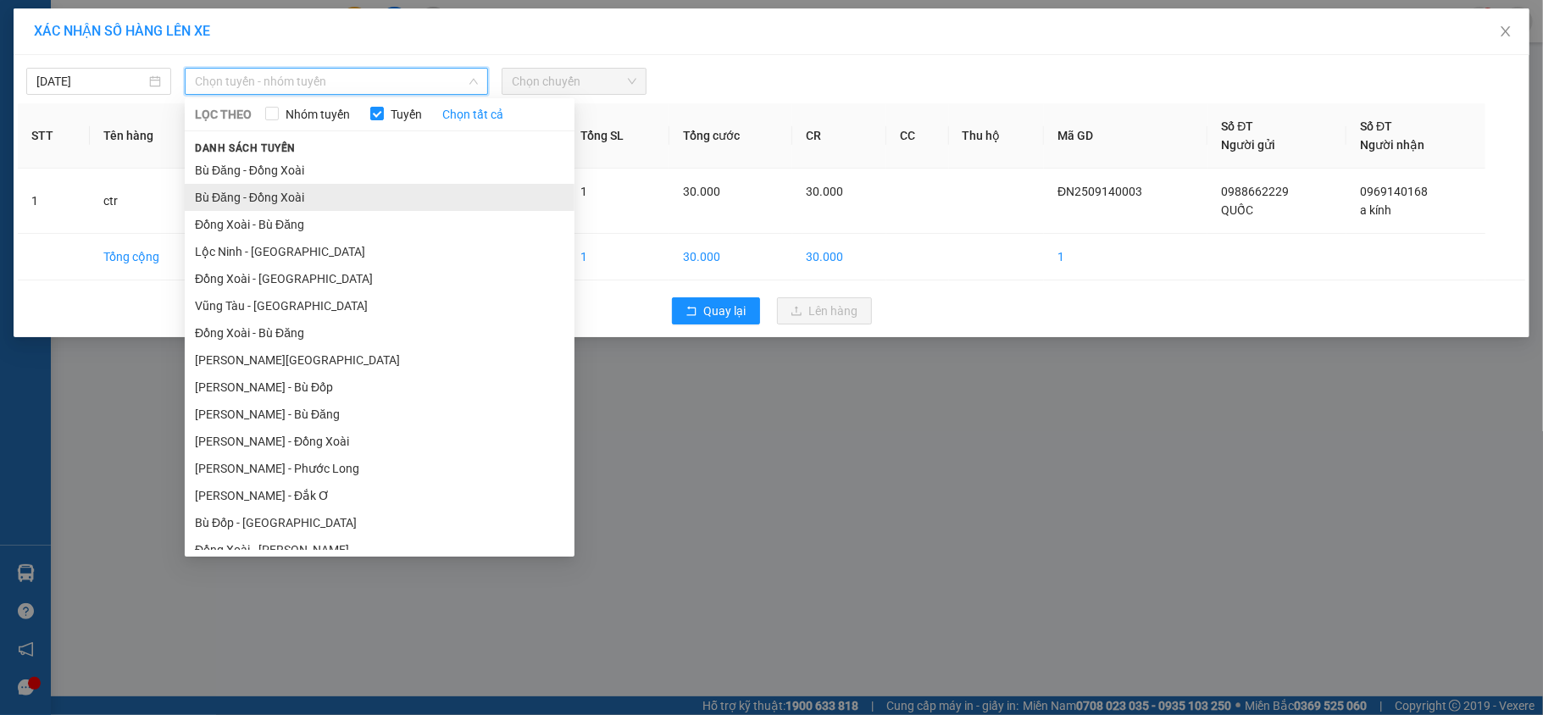
click at [319, 201] on li "Bù Đăng - Đồng Xoài" at bounding box center [380, 197] width 390 height 27
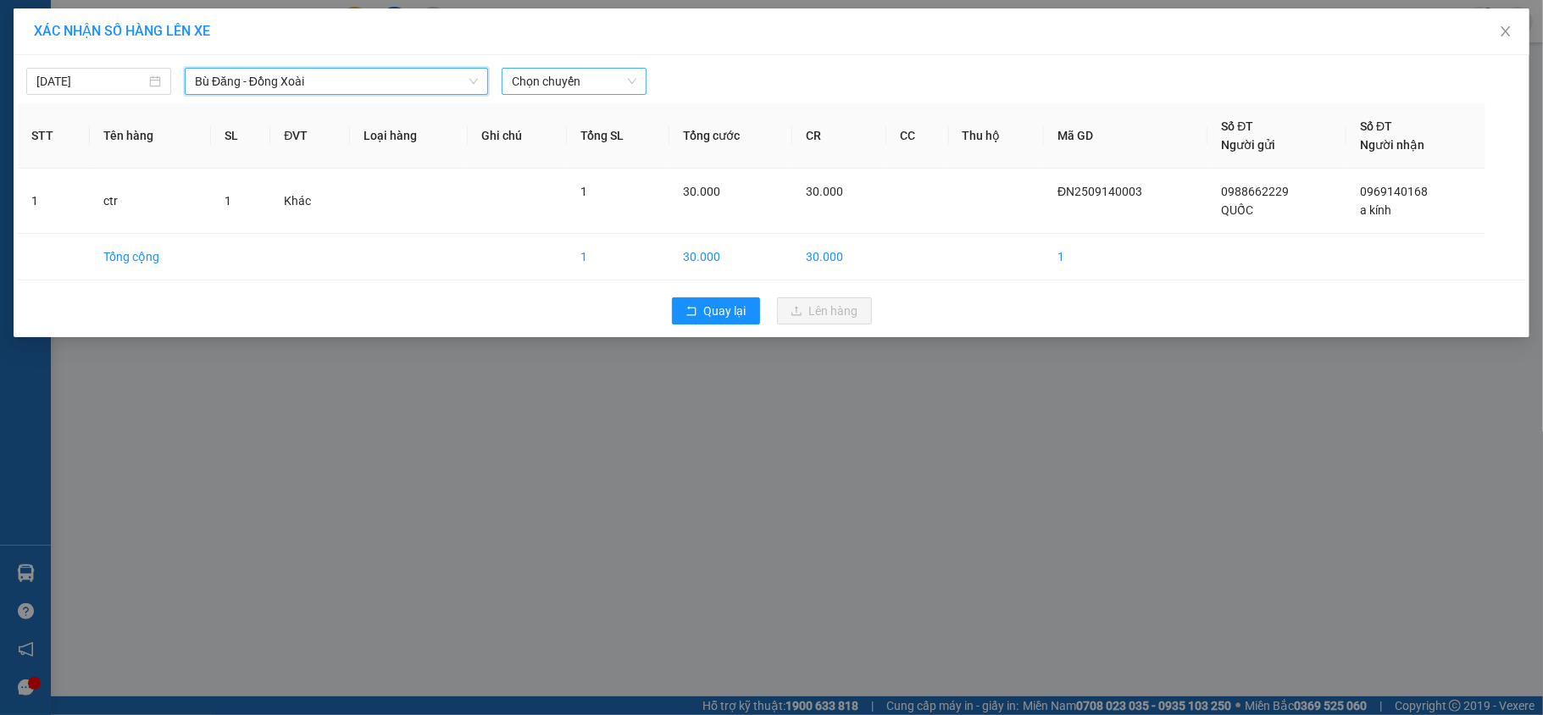
click at [574, 75] on span "Chọn chuyến" at bounding box center [574, 81] width 125 height 25
click at [400, 80] on span "Bù Đăng - Đồng Xoài" at bounding box center [336, 81] width 283 height 25
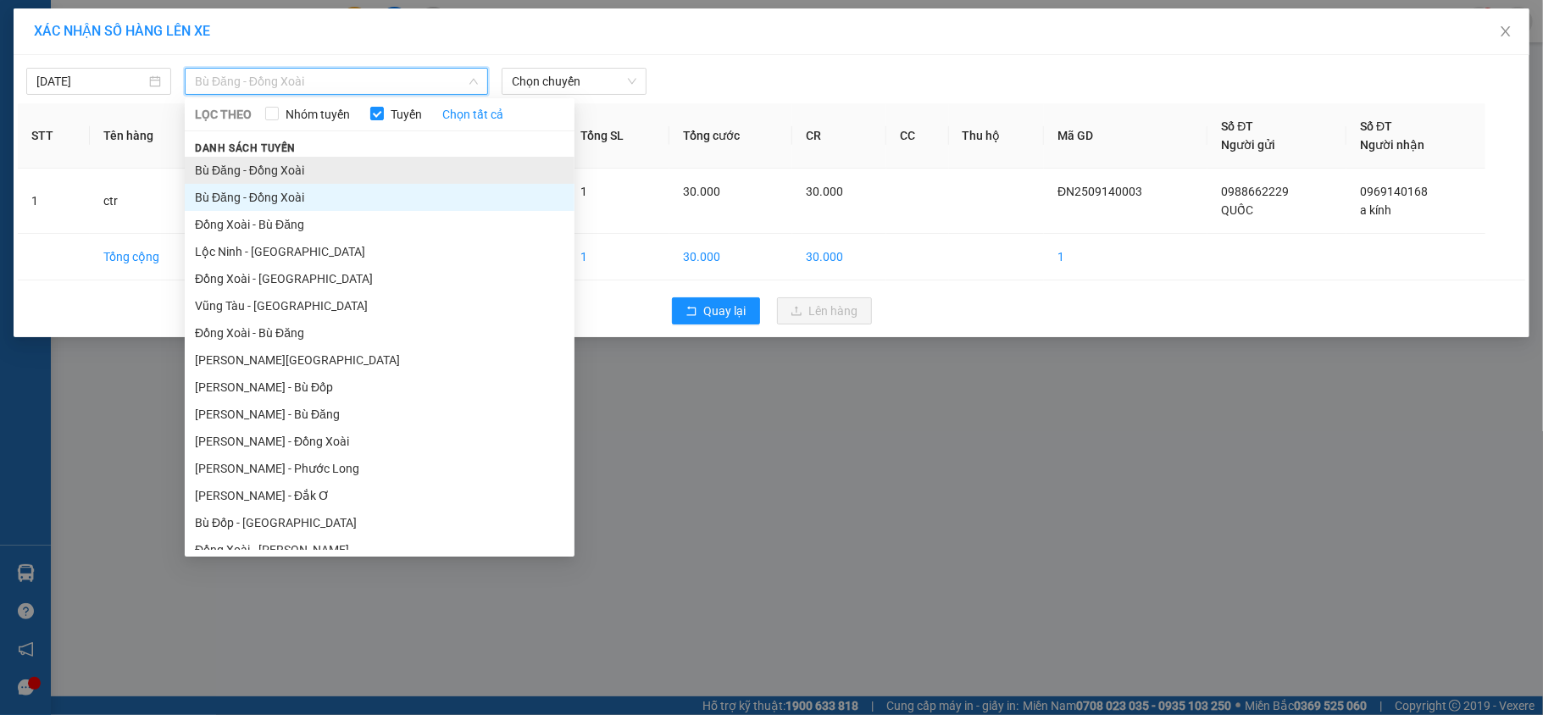
click at [274, 166] on li "Bù Đăng - Đồng Xoài" at bounding box center [380, 170] width 390 height 27
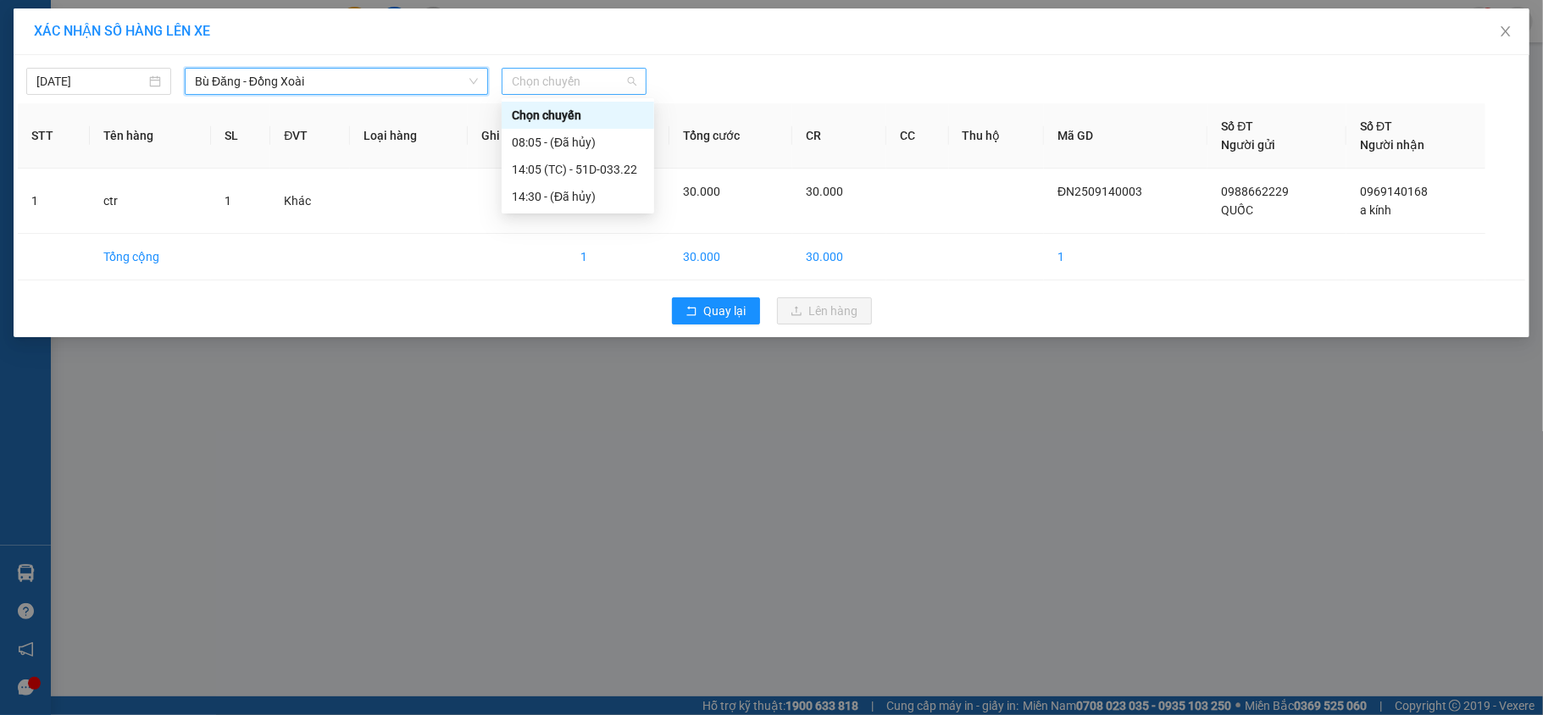
click at [506, 81] on div "Chọn chuyến" at bounding box center [573, 81] width 145 height 27
click at [590, 167] on div "14:05 (TC) - 51D-033.22" at bounding box center [578, 169] width 132 height 19
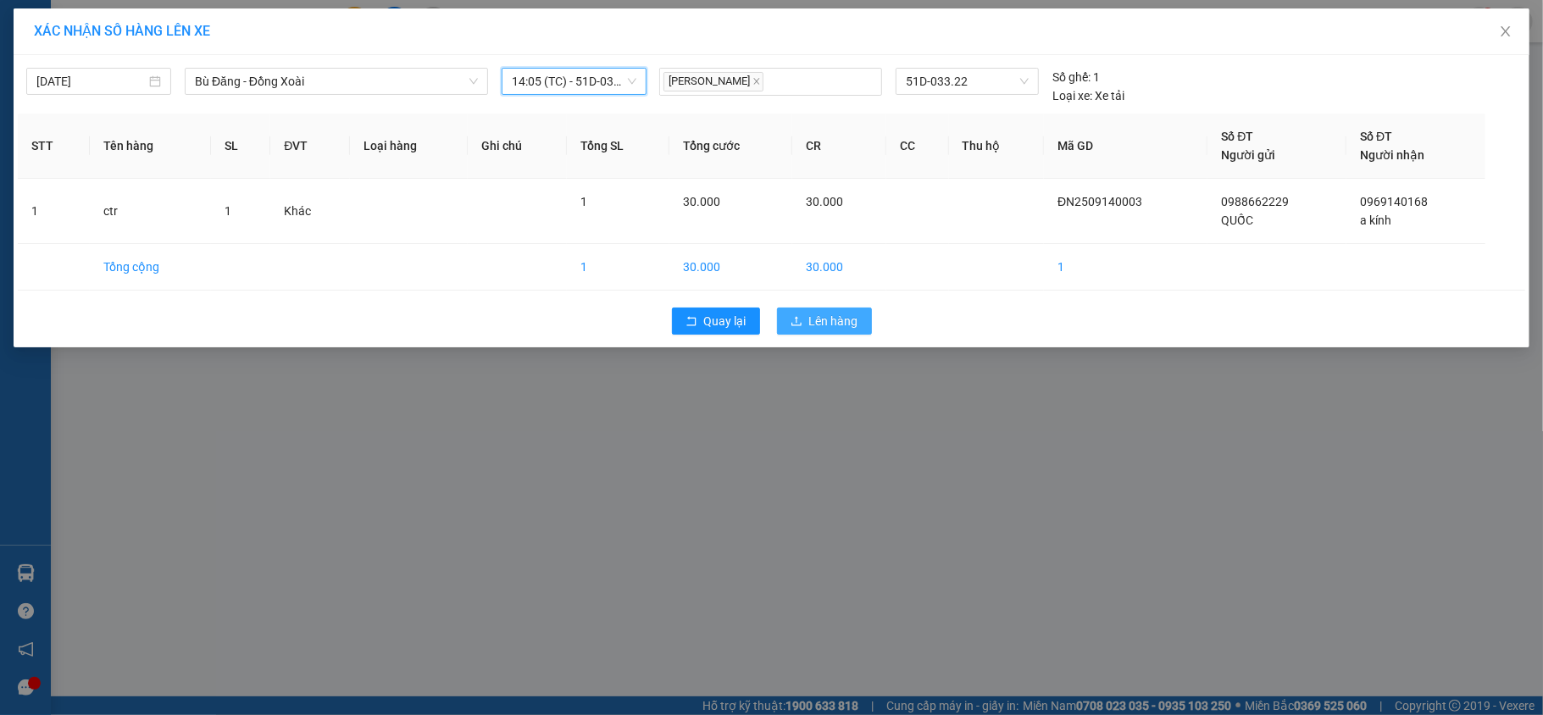
click at [835, 327] on span "Lên hàng" at bounding box center [833, 321] width 49 height 19
